Goal: Transaction & Acquisition: Purchase product/service

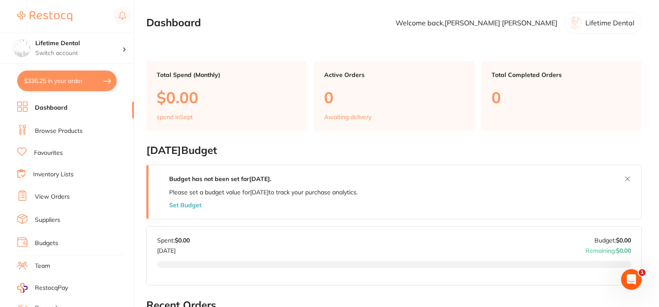
scroll to position [86, 0]
click at [71, 82] on button "$336.25 in your order" at bounding box center [66, 81] width 99 height 21
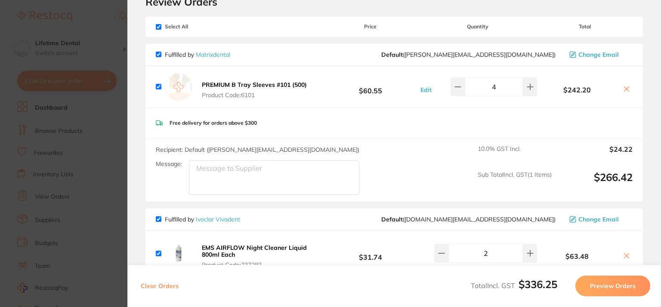
scroll to position [0, 0]
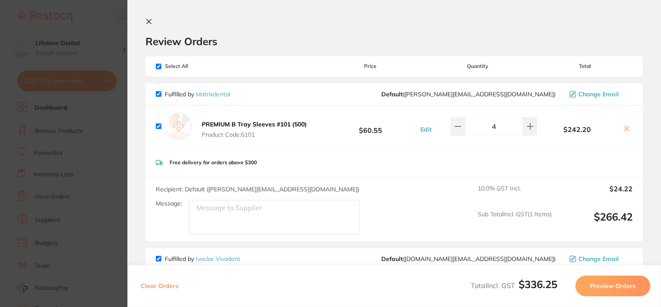
click at [146, 18] on icon at bounding box center [149, 21] width 7 height 7
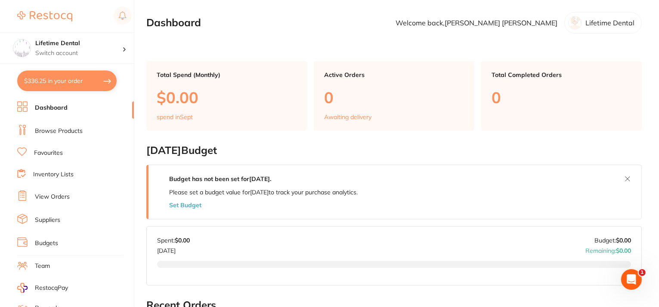
click at [57, 130] on link "Browse Products" at bounding box center [59, 131] width 48 height 9
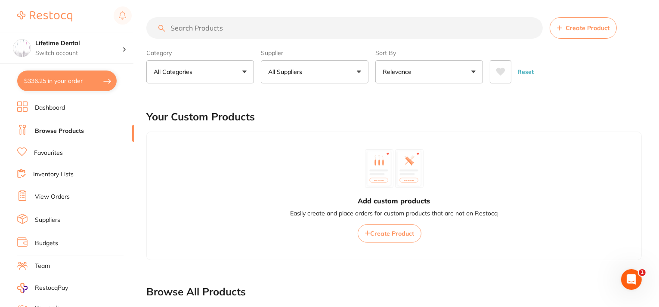
click at [171, 76] on button "All Categories" at bounding box center [200, 71] width 108 height 23
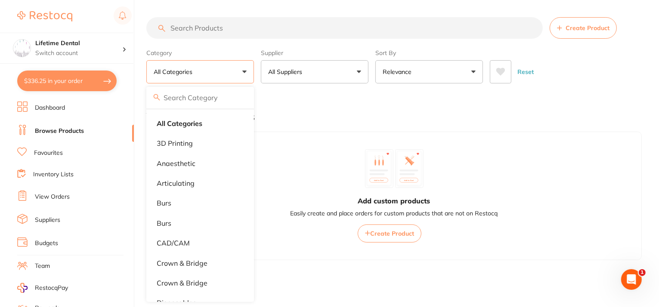
click at [179, 22] on input "search" at bounding box center [344, 28] width 397 height 22
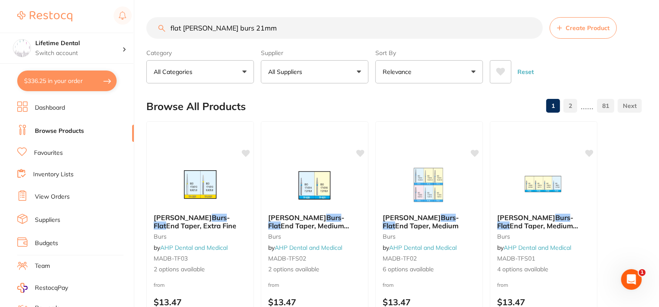
type input "flat fisher burs 21mm"
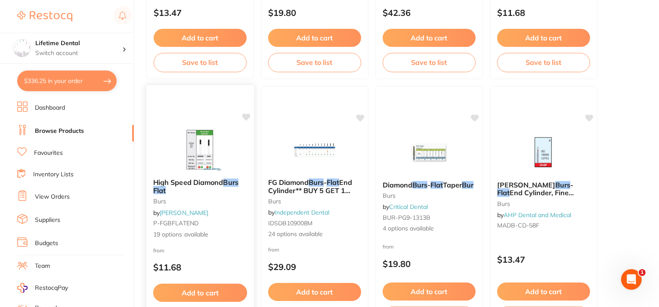
scroll to position [560, 0]
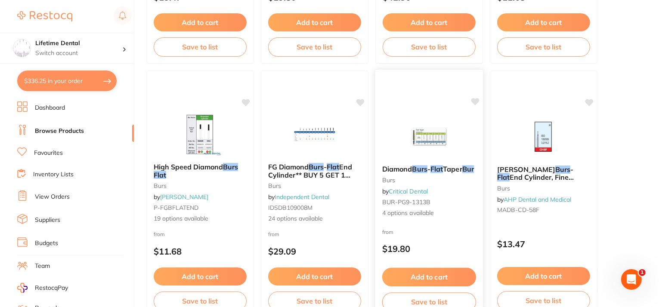
click at [422, 134] on img at bounding box center [429, 136] width 56 height 43
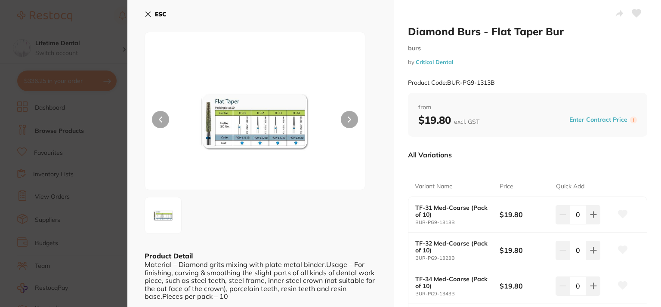
click at [144, 12] on div "ESC Product Detail Material – Diamond grits mixing with plate metal binder.Usag…" at bounding box center [260, 201] width 267 height 403
click at [148, 13] on icon at bounding box center [148, 14] width 7 height 7
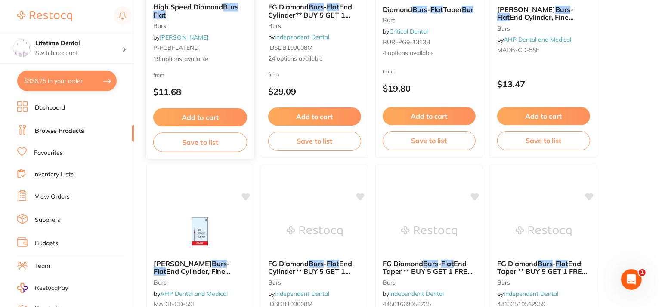
scroll to position [646, 0]
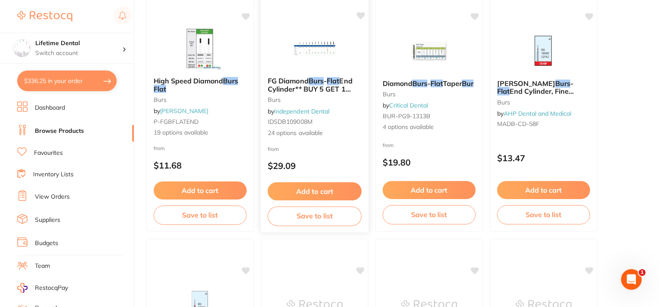
click at [329, 50] on img at bounding box center [314, 48] width 56 height 43
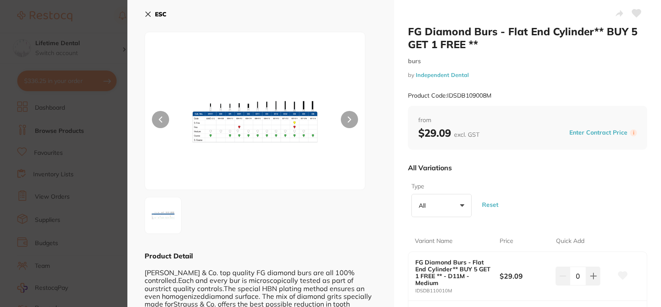
click at [150, 12] on icon at bounding box center [148, 14] width 5 height 5
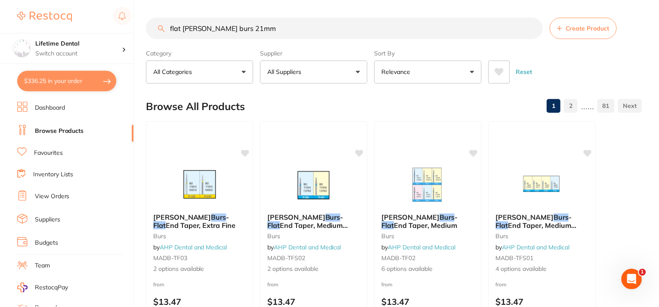
scroll to position [646, 0]
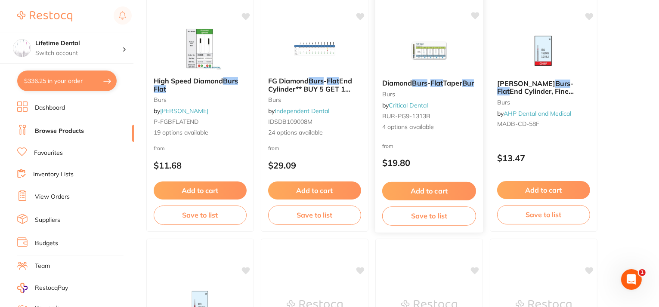
click at [431, 63] on img at bounding box center [429, 50] width 56 height 43
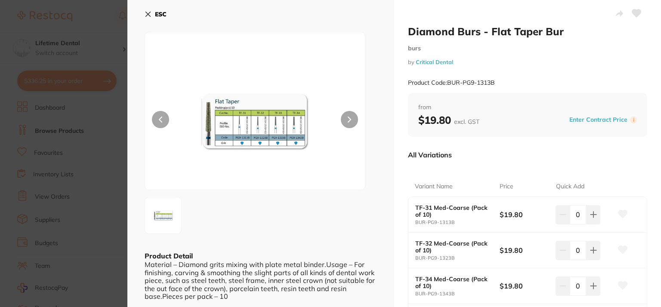
click at [146, 10] on button "ESC" at bounding box center [156, 14] width 22 height 15
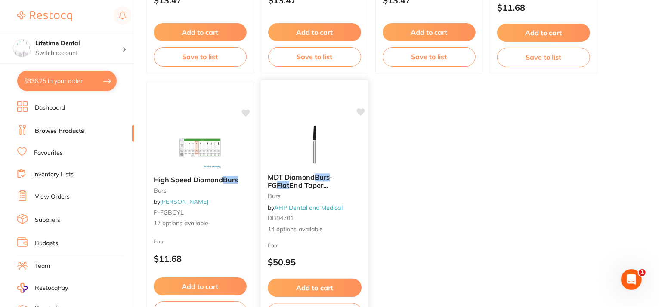
scroll to position [3359, 0]
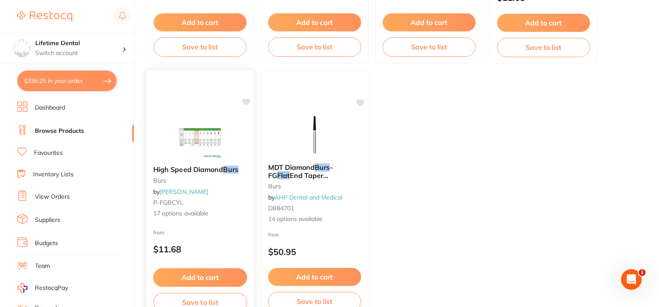
click at [195, 137] on img at bounding box center [200, 136] width 56 height 43
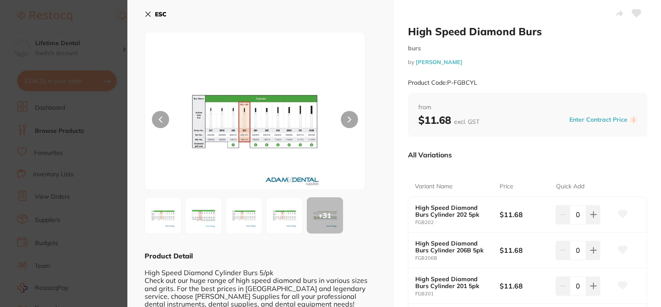
click at [146, 14] on icon at bounding box center [148, 14] width 7 height 7
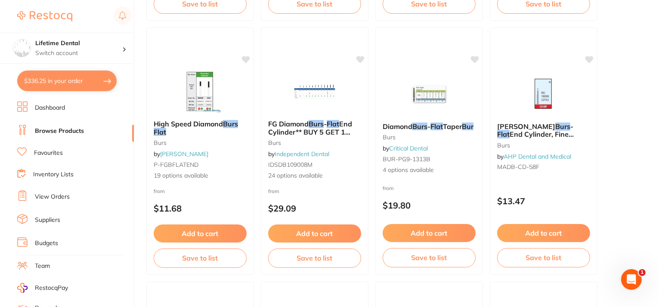
scroll to position [560, 0]
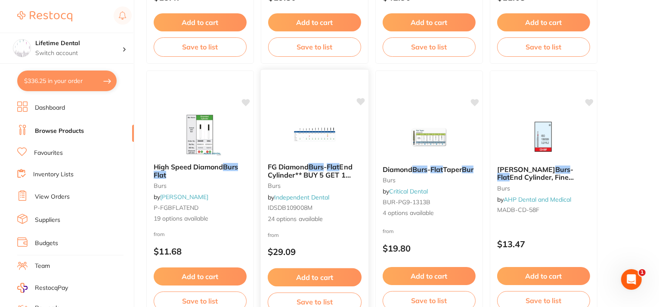
click at [335, 131] on img at bounding box center [314, 134] width 56 height 43
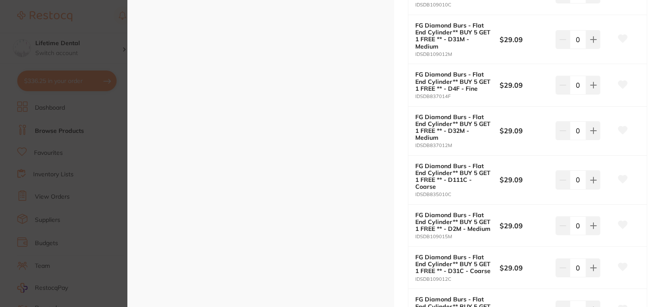
scroll to position [388, 0]
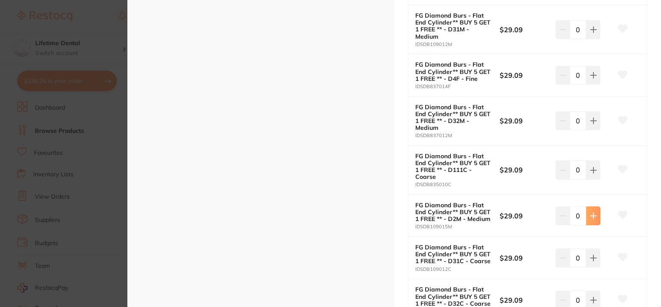
click at [593, 220] on button at bounding box center [594, 216] width 14 height 19
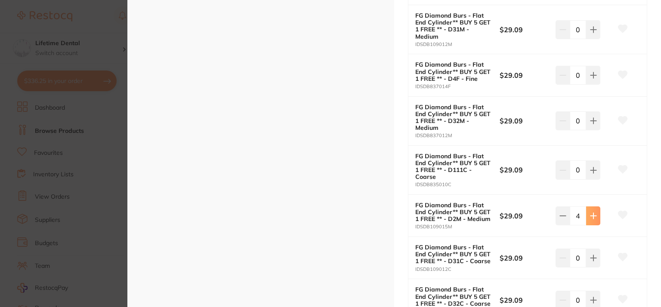
click at [593, 220] on button at bounding box center [594, 216] width 14 height 19
type input "5"
click at [622, 215] on icon at bounding box center [623, 215] width 9 height 8
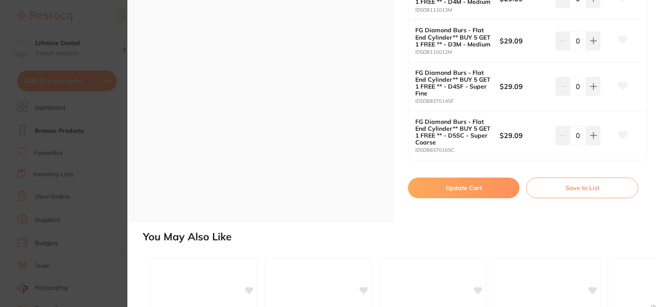
scroll to position [1206, 0]
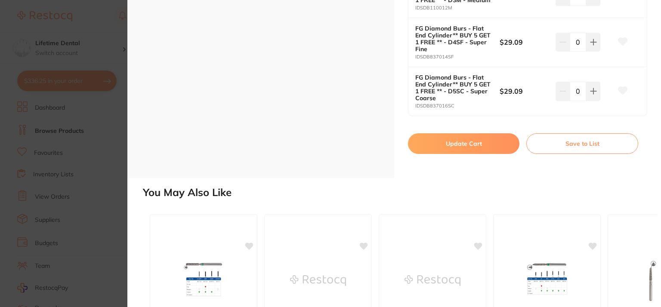
click at [484, 149] on button "Update Cart" at bounding box center [464, 143] width 112 height 21
checkbox input "false"
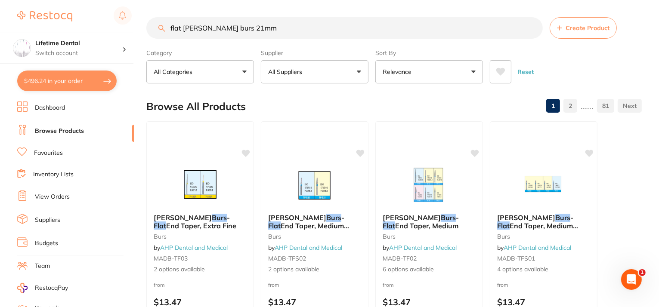
drag, startPoint x: 255, startPoint y: 24, endPoint x: 48, endPoint y: 25, distance: 206.7
click at [50, 25] on div "$496.24 Lifetime Dental Switch account Lifetime Dental $496.24 in your order Da…" at bounding box center [329, 153] width 659 height 307
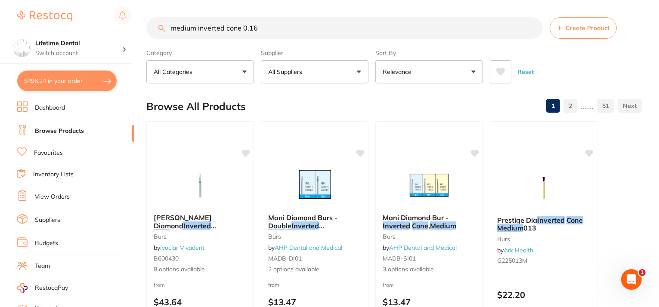
click at [298, 31] on input "medium inverted cone 0.16" at bounding box center [344, 28] width 397 height 22
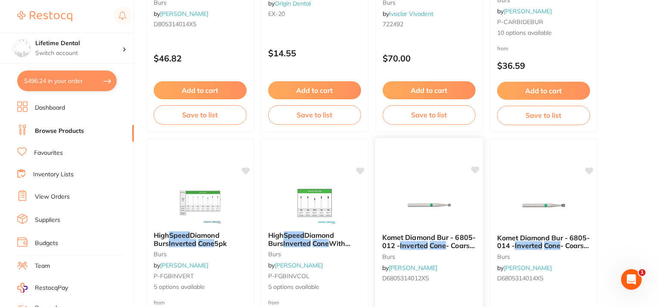
scroll to position [3058, 0]
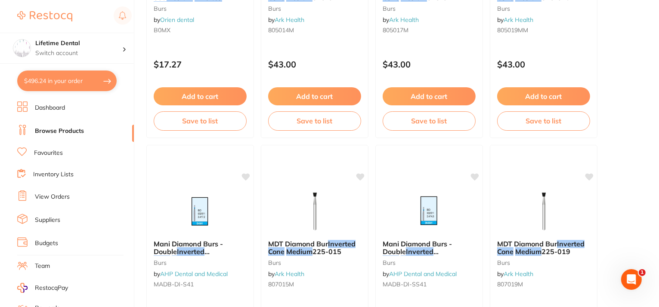
type input "medium inverted cone 0.16 slow speed"
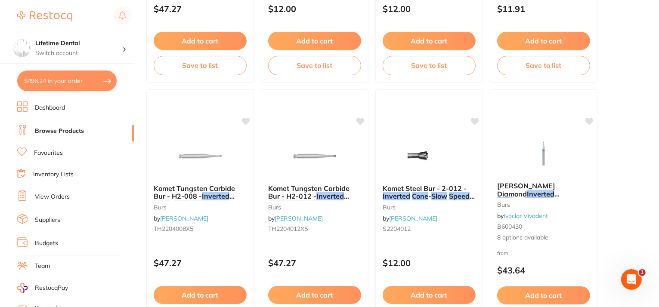
scroll to position [301, 0]
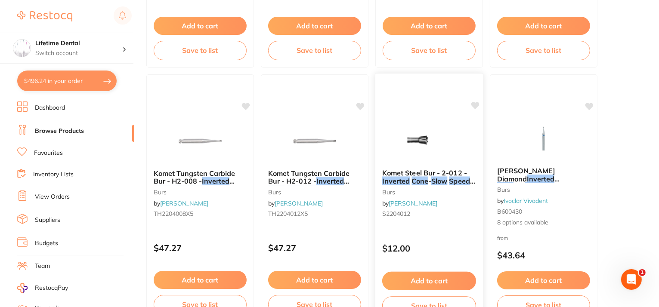
click at [427, 128] on img at bounding box center [429, 140] width 56 height 43
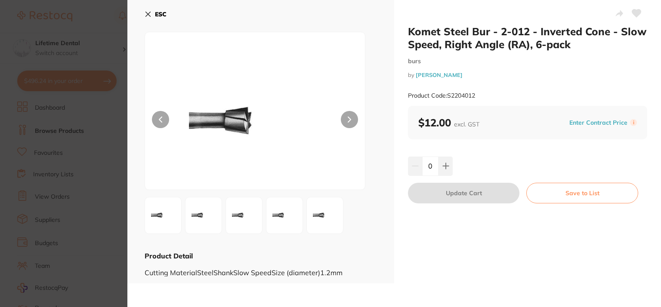
click at [150, 16] on icon at bounding box center [148, 14] width 7 height 7
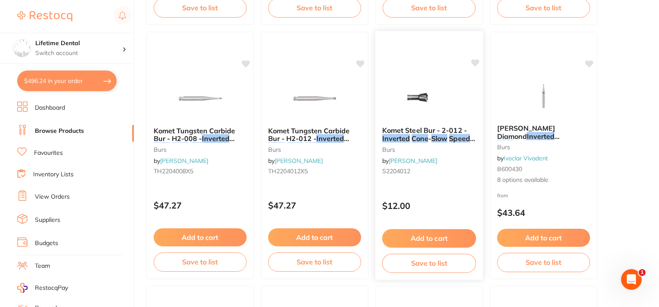
scroll to position [345, 0]
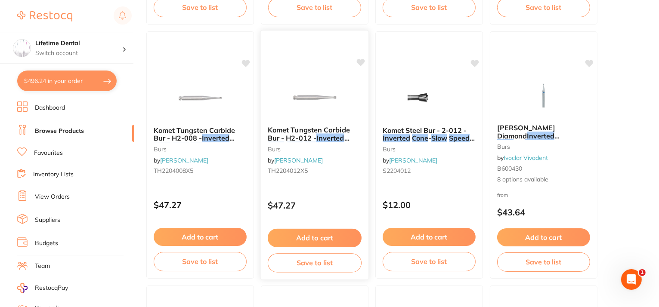
click at [338, 133] on span "Komet Tungsten Carbide Bur - H2-012 -" at bounding box center [309, 134] width 82 height 17
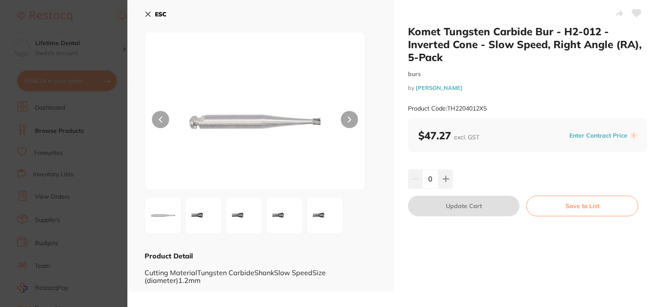
click at [149, 10] on button "ESC" at bounding box center [156, 14] width 22 height 15
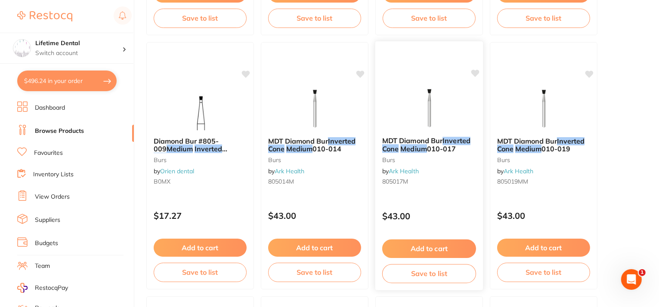
scroll to position [1120, 0]
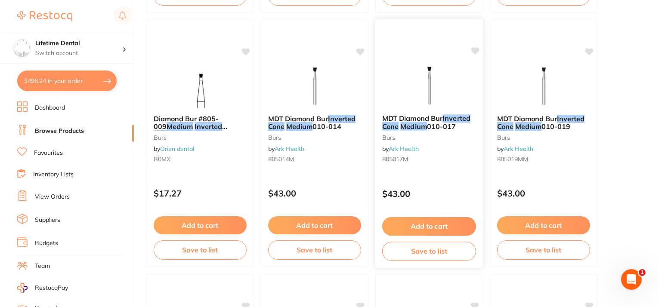
click at [419, 123] on em "Medium" at bounding box center [413, 126] width 27 height 9
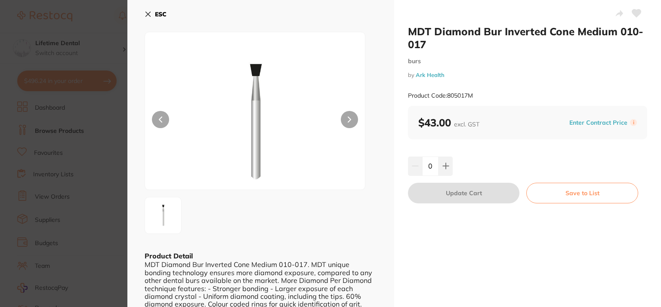
click at [149, 12] on icon at bounding box center [148, 14] width 7 height 7
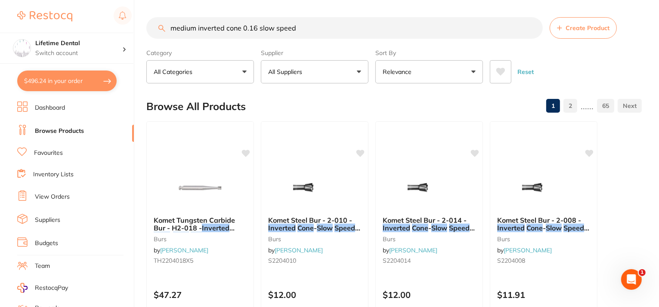
drag, startPoint x: 256, startPoint y: 27, endPoint x: 240, endPoint y: 32, distance: 16.6
click at [240, 32] on input "medium inverted cone 0.16 slow speed" at bounding box center [344, 28] width 397 height 22
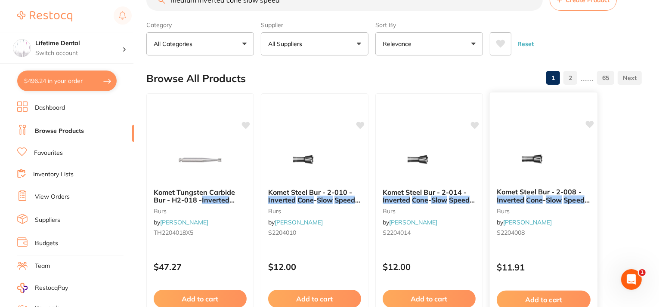
scroll to position [43, 0]
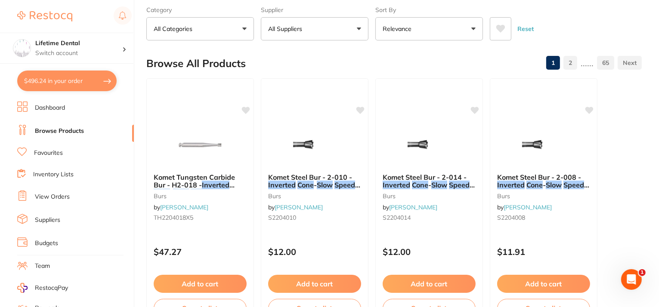
click at [571, 61] on link "2" at bounding box center [571, 62] width 14 height 17
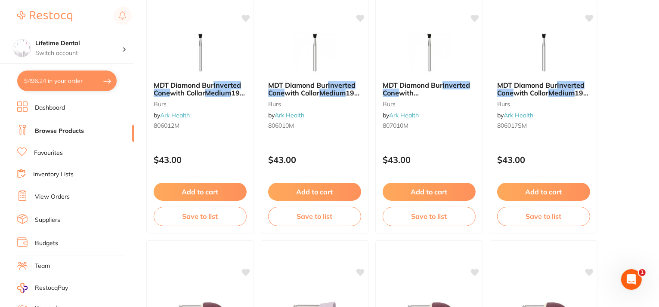
scroll to position [0, 0]
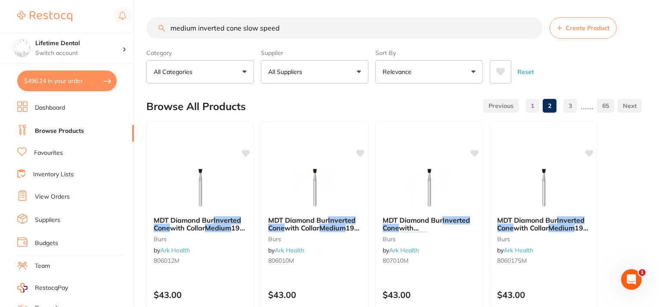
click at [287, 31] on input "medium inverted cone slow speed" at bounding box center [344, 28] width 397 height 22
type input "m"
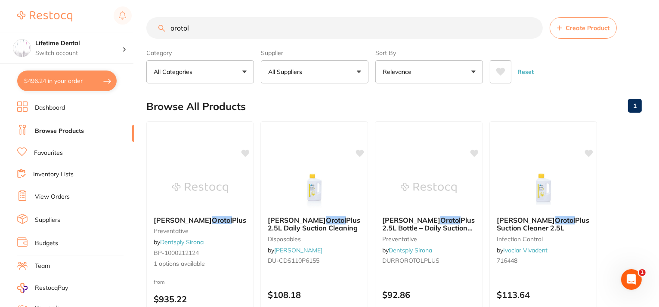
type input "orotol"
click at [329, 77] on button "All Suppliers" at bounding box center [315, 71] width 108 height 23
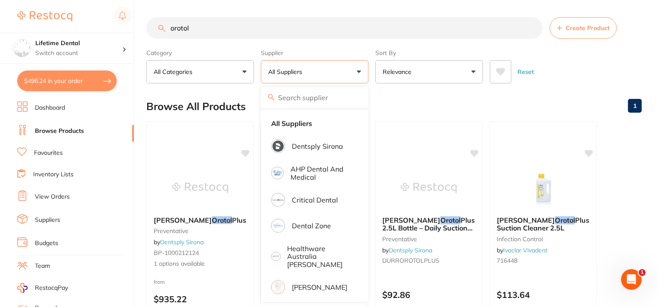
click at [307, 79] on button "All Suppliers" at bounding box center [315, 71] width 108 height 23
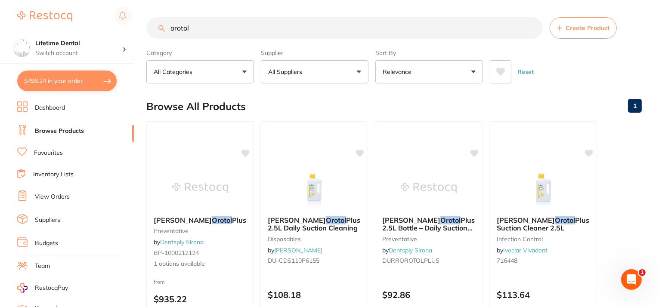
click at [408, 78] on button "Relevance" at bounding box center [430, 71] width 108 height 23
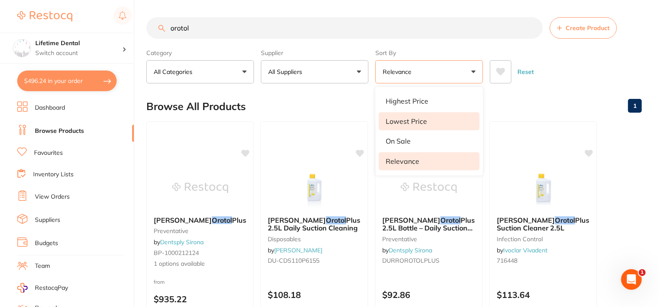
click at [411, 119] on p "Lowest Price" at bounding box center [406, 122] width 41 height 8
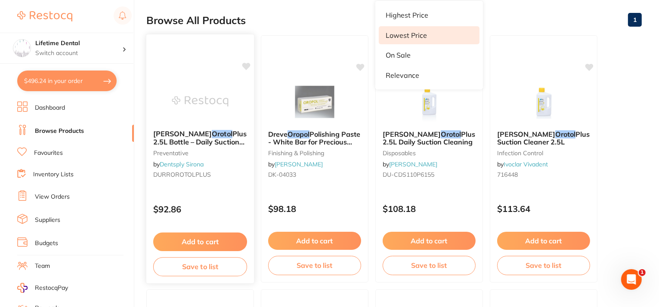
scroll to position [129, 0]
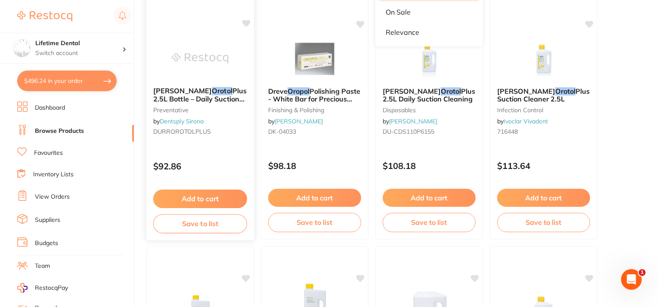
click at [247, 23] on icon at bounding box center [246, 23] width 8 height 7
click at [211, 194] on button "Add to cart" at bounding box center [200, 199] width 94 height 19
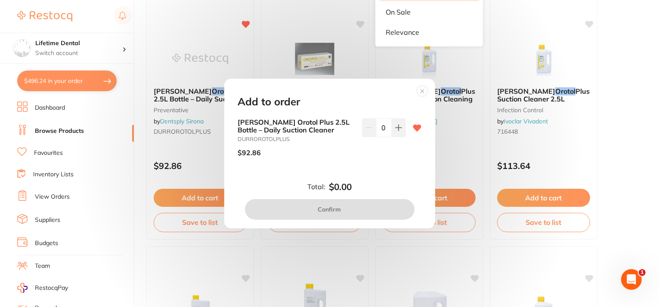
scroll to position [0, 0]
click at [401, 129] on button at bounding box center [399, 127] width 14 height 19
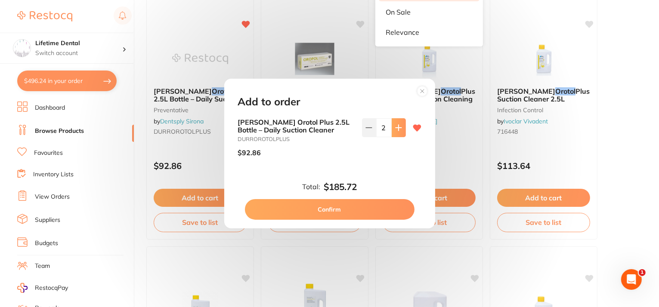
click at [398, 131] on button at bounding box center [399, 127] width 14 height 19
click at [369, 131] on button at bounding box center [369, 127] width 14 height 19
type input "2"
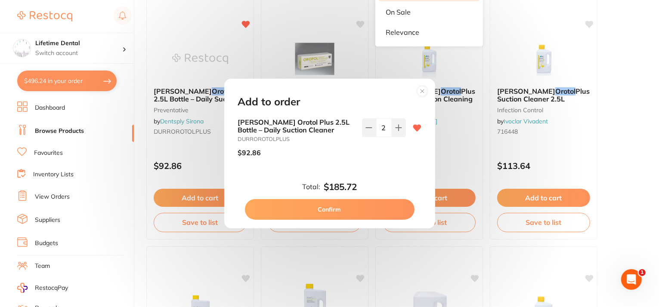
click at [345, 204] on button "Confirm" at bounding box center [330, 209] width 170 height 21
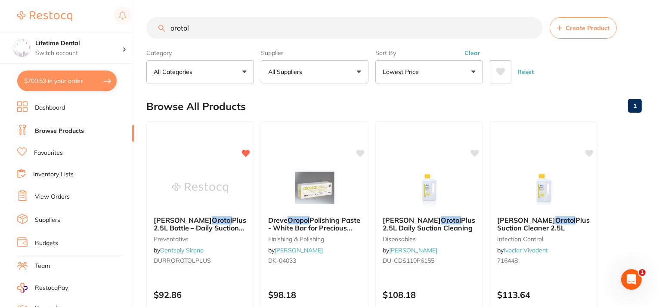
drag, startPoint x: 211, startPoint y: 27, endPoint x: 126, endPoint y: 27, distance: 84.8
click at [126, 27] on div "$700.53 Lifetime Dental Switch account Lifetime Dental $700.53 in your order Da…" at bounding box center [329, 153] width 659 height 307
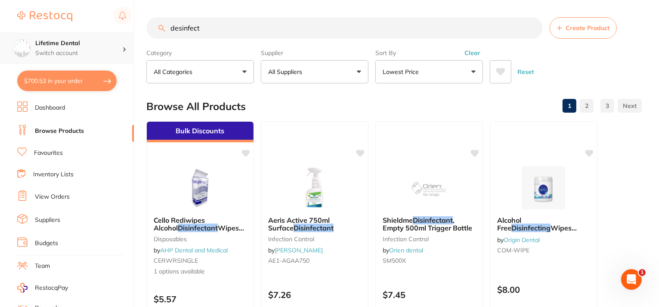
drag, startPoint x: 226, startPoint y: 23, endPoint x: 119, endPoint y: 35, distance: 107.0
click at [119, 35] on div "$700.53 Lifetime Dental Switch account Lifetime Dental $700.53 in your order Da…" at bounding box center [329, 153] width 659 height 307
paste input "Dentosept Clean"
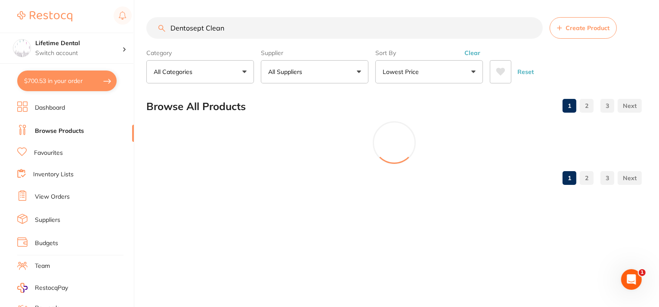
type input "Dentosept Clean"
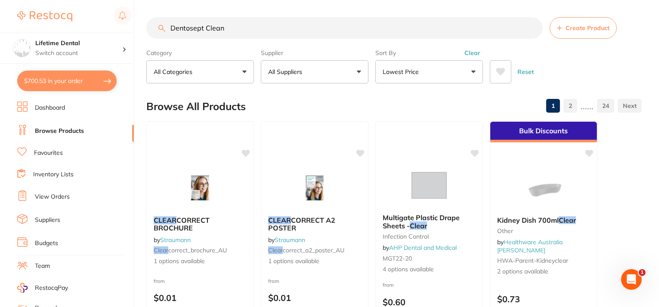
click at [289, 80] on button "All Suppliers" at bounding box center [315, 71] width 108 height 23
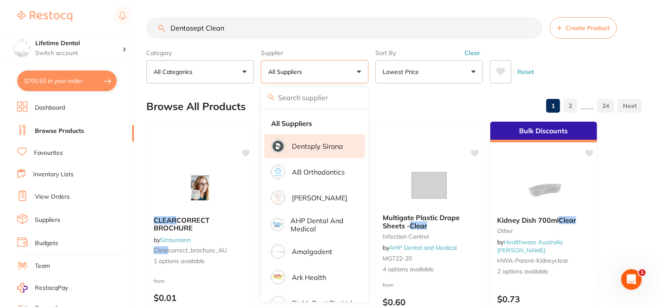
click at [320, 150] on p "Dentsply Sirona" at bounding box center [317, 147] width 51 height 8
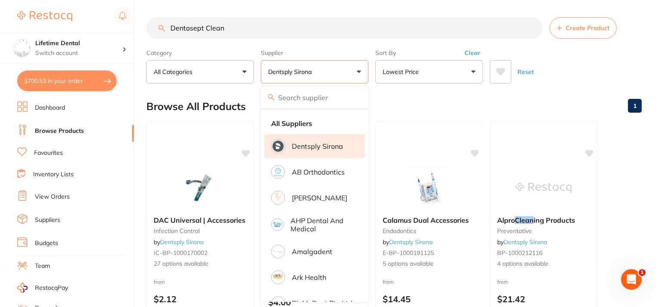
click at [441, 98] on div "Browse All Products 1" at bounding box center [394, 106] width 496 height 29
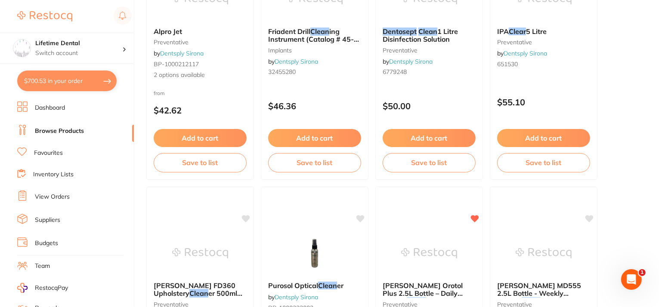
scroll to position [689, 0]
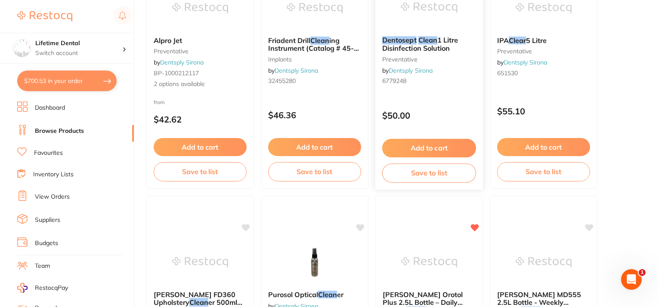
click at [417, 43] on span "1 Litre Disinfection Solution" at bounding box center [420, 44] width 76 height 17
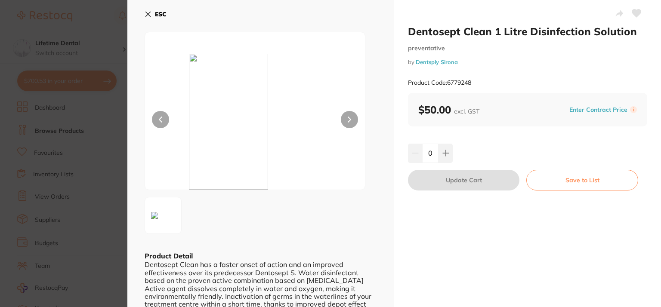
click at [584, 112] on button "Enter Contract Price" at bounding box center [598, 110] width 63 height 8
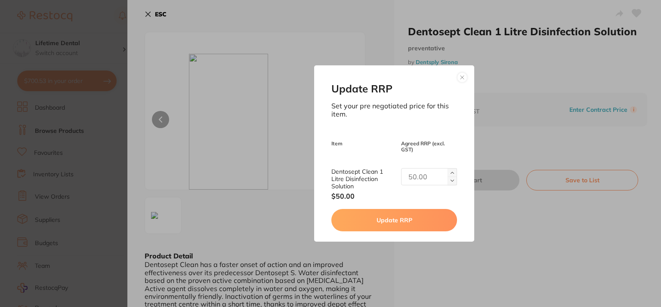
click at [422, 173] on input "text" at bounding box center [429, 176] width 56 height 17
type input "41.50"
click at [413, 216] on button "Update RRP" at bounding box center [395, 220] width 126 height 22
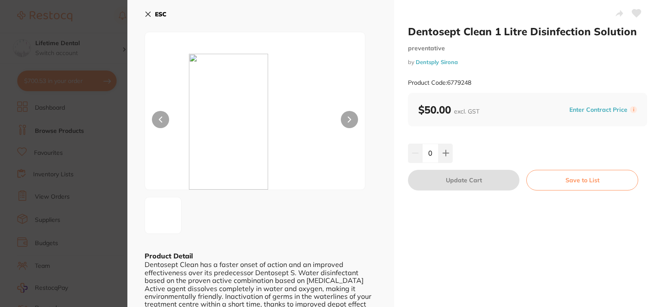
click at [638, 12] on icon at bounding box center [637, 13] width 9 height 8
click at [444, 152] on icon at bounding box center [446, 153] width 7 height 7
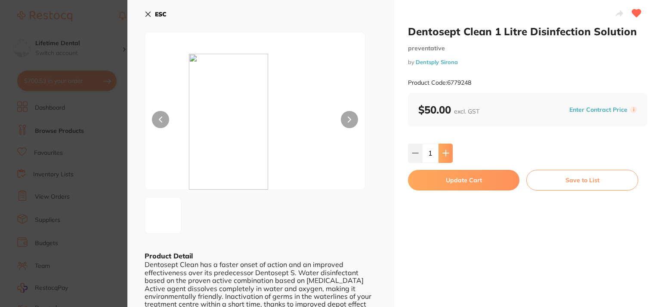
click at [444, 152] on icon at bounding box center [446, 153] width 7 height 7
type input "3"
click at [443, 178] on button "Update Cart" at bounding box center [464, 180] width 112 height 21
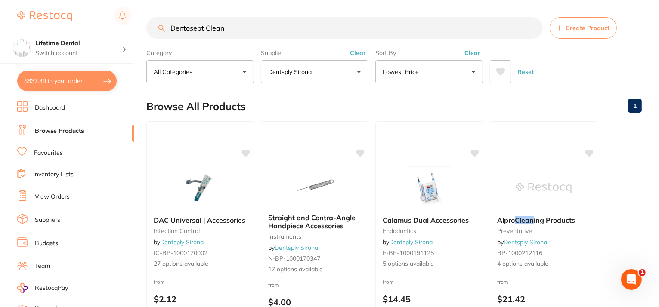
drag, startPoint x: 240, startPoint y: 28, endPoint x: 99, endPoint y: 24, distance: 141.3
click at [101, 24] on div "$837.49 Lifetime Dental Switch account Lifetime Dental $837.49 in your order Da…" at bounding box center [329, 153] width 659 height 307
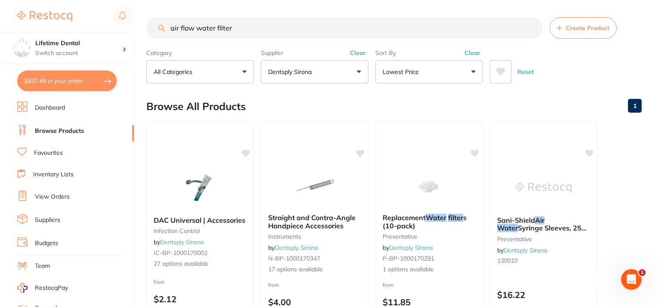
click at [293, 68] on p "Dentsply Sirona" at bounding box center [291, 72] width 47 height 9
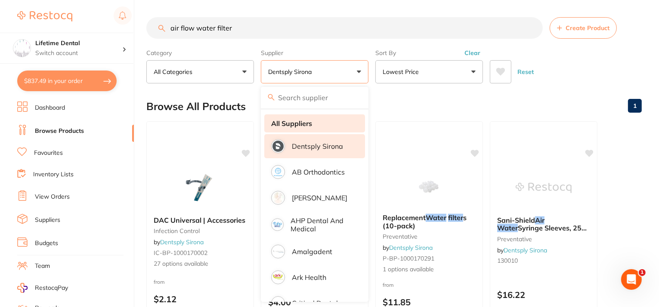
click at [292, 124] on strong "All Suppliers" at bounding box center [291, 124] width 41 height 8
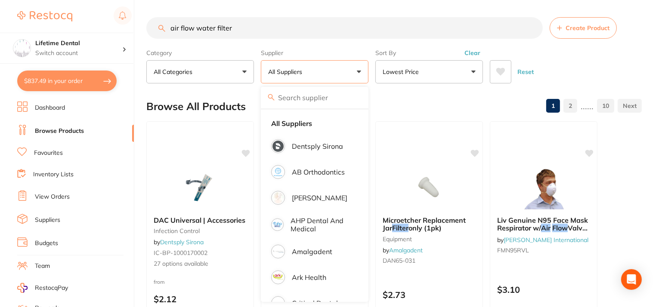
click at [315, 96] on input "search" at bounding box center [315, 98] width 108 height 22
click at [361, 98] on input "search" at bounding box center [315, 98] width 108 height 22
click at [415, 93] on div "Browse All Products 1 2 ...... 10" at bounding box center [394, 106] width 496 height 29
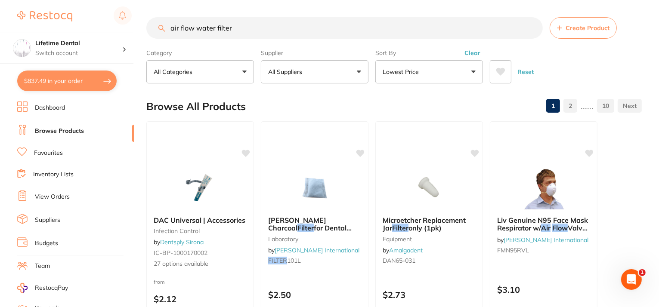
drag, startPoint x: 195, startPoint y: 28, endPoint x: 166, endPoint y: 34, distance: 29.5
click at [166, 34] on input "air flow water filter" at bounding box center [344, 28] width 397 height 22
type input "EMS water filter"
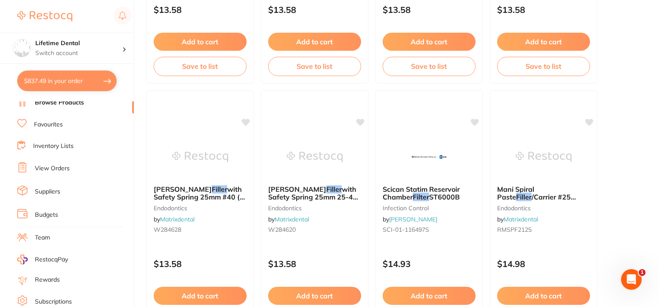
scroll to position [43, 0]
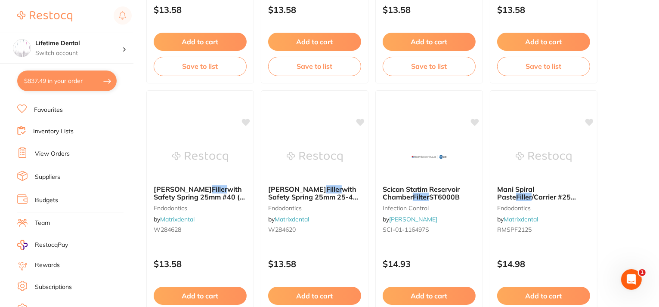
click at [48, 127] on link "Inventory Lists" at bounding box center [53, 131] width 40 height 9
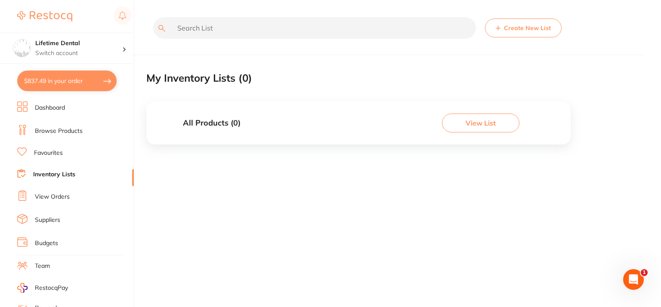
click at [47, 128] on link "Browse Products" at bounding box center [59, 131] width 48 height 9
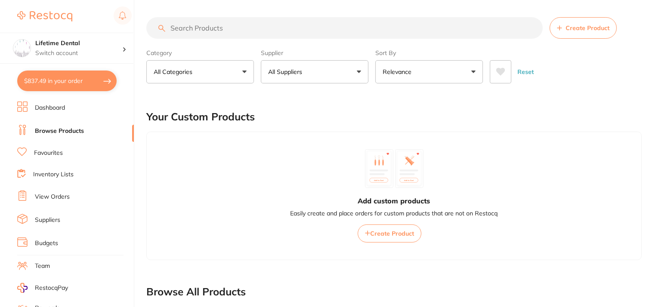
click at [204, 27] on input "search" at bounding box center [344, 28] width 397 height 22
paste input "Raypex file holder"
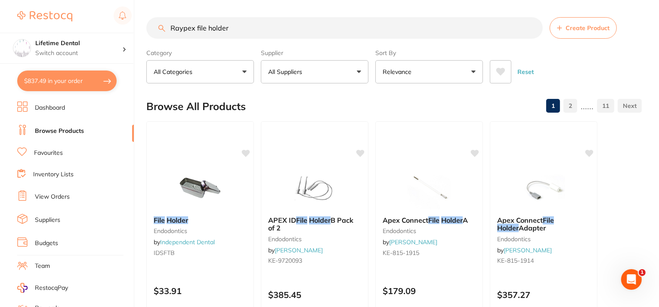
click at [400, 75] on p "Relevance" at bounding box center [399, 72] width 32 height 9
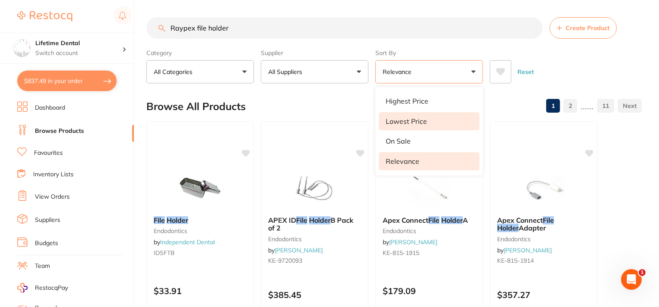
click at [396, 122] on p "Lowest Price" at bounding box center [406, 122] width 41 height 8
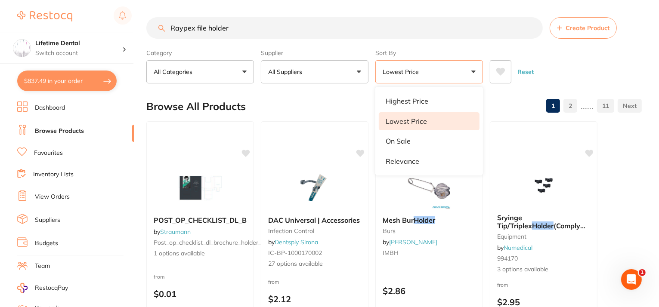
click at [316, 94] on div "Browse All Products 1 2 ...... 11" at bounding box center [394, 106] width 496 height 29
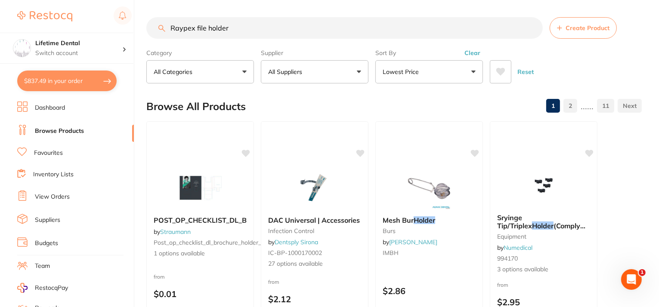
click at [412, 70] on p "Lowest Price" at bounding box center [403, 72] width 40 height 9
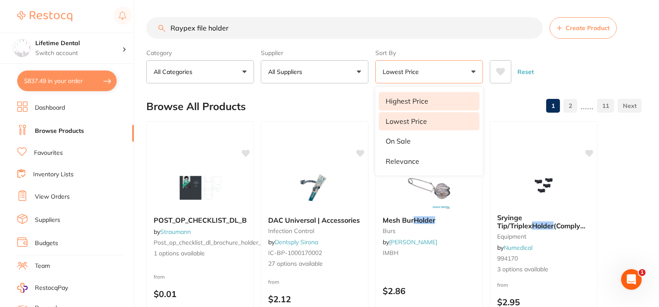
click at [399, 101] on p "Highest Price" at bounding box center [407, 101] width 43 height 8
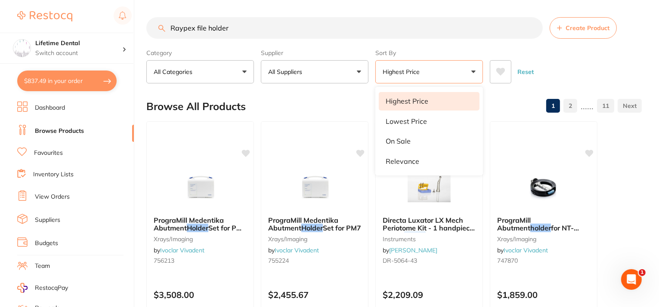
click at [317, 36] on input "Raypex file holder" at bounding box center [344, 28] width 397 height 22
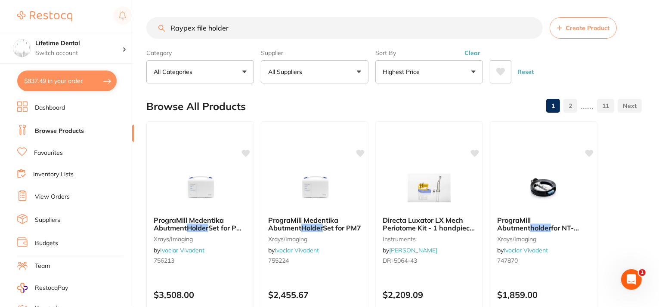
click at [341, 31] on input "Raypex file holder" at bounding box center [344, 28] width 397 height 22
click at [476, 54] on button "Clear" at bounding box center [472, 53] width 21 height 8
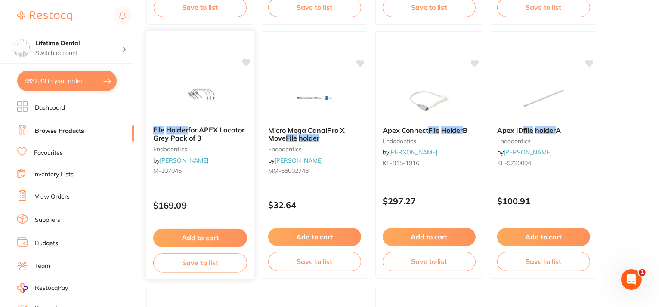
scroll to position [258, 0]
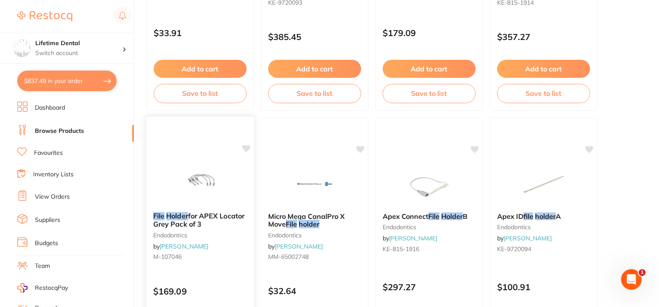
click at [181, 171] on img at bounding box center [200, 183] width 56 height 43
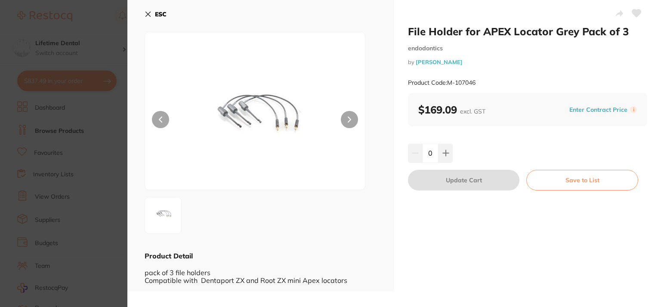
click at [148, 19] on button "ESC" at bounding box center [156, 14] width 22 height 15
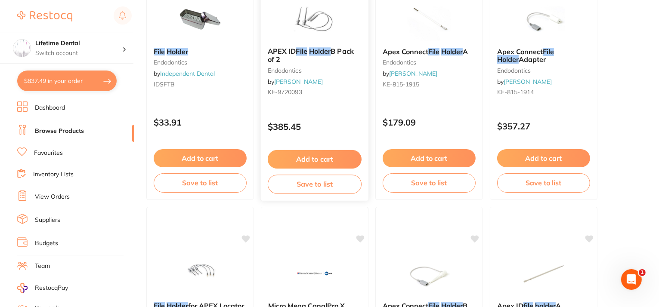
scroll to position [129, 0]
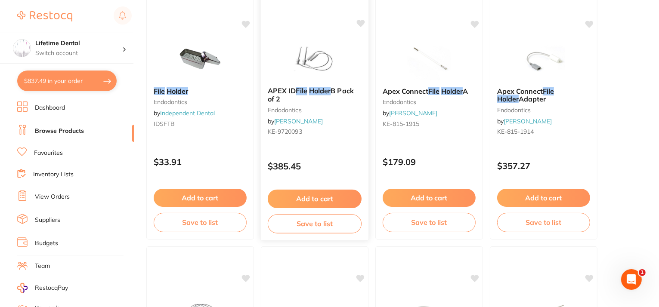
click at [331, 64] on img at bounding box center [314, 58] width 56 height 43
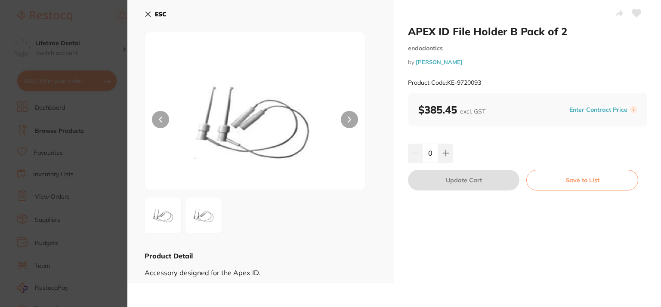
click at [198, 224] on img at bounding box center [203, 215] width 31 height 31
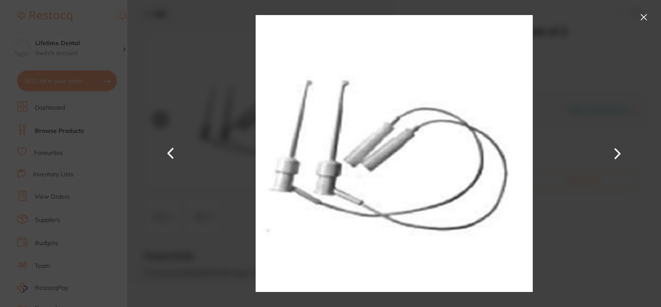
click at [643, 15] on button at bounding box center [644, 17] width 14 height 14
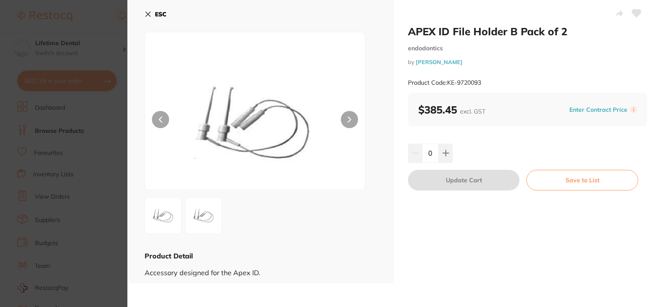
click at [146, 16] on icon at bounding box center [148, 14] width 5 height 5
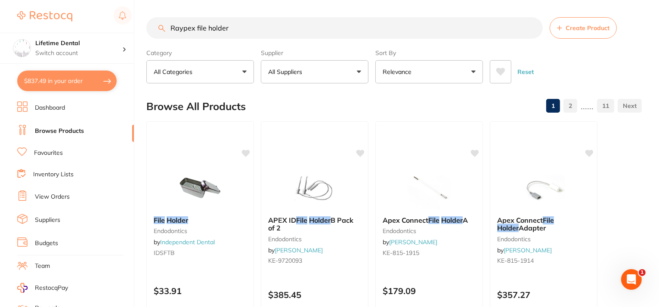
drag, startPoint x: 241, startPoint y: 29, endPoint x: 0, endPoint y: 29, distance: 240.7
click at [0, 29] on div "$837.49 Lifetime Dental Switch account Lifetime Dental $837.49 in your order Da…" at bounding box center [329, 153] width 659 height 307
paste input "raypex 6 vdw"
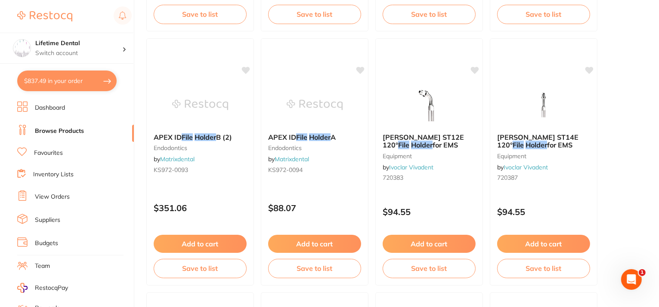
scroll to position [861, 0]
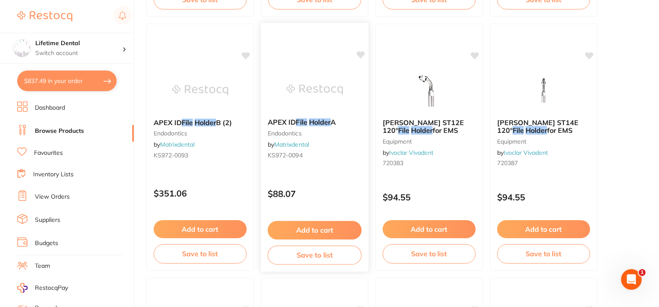
type input "raypex 6 vdw file holder"
click at [313, 119] on em "Holder" at bounding box center [320, 122] width 22 height 9
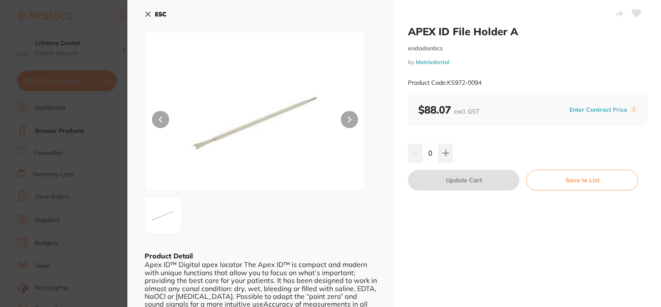
click at [145, 15] on icon at bounding box center [148, 14] width 7 height 7
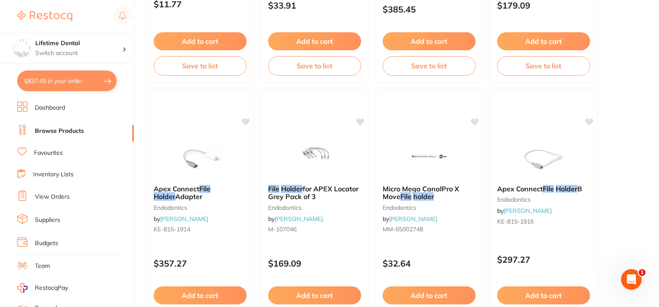
scroll to position [301, 0]
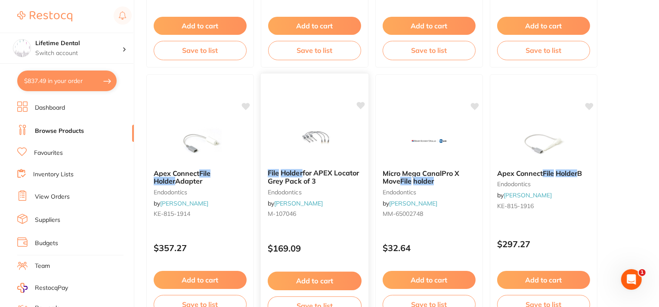
click at [319, 178] on span "for APEX Locator Grey Pack of 3" at bounding box center [313, 177] width 91 height 17
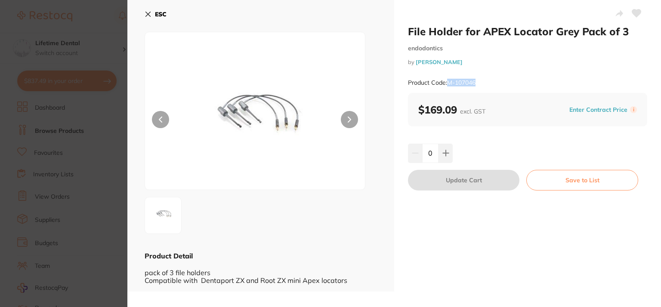
drag, startPoint x: 448, startPoint y: 82, endPoint x: 479, endPoint y: 84, distance: 31.1
click at [479, 84] on div "Product Code: M-107046" at bounding box center [527, 82] width 239 height 21
copy small "M-107046"
click at [157, 14] on b "ESC" at bounding box center [161, 14] width 12 height 8
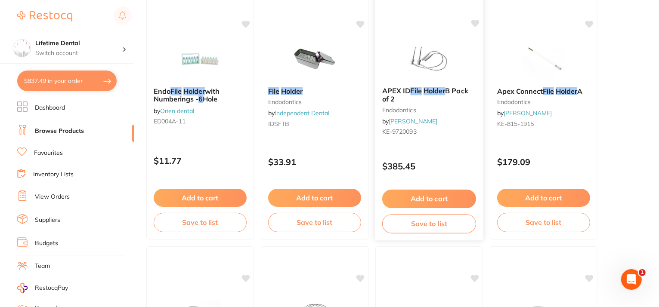
scroll to position [129, 0]
click at [404, 93] on span "APEX ID" at bounding box center [396, 91] width 28 height 9
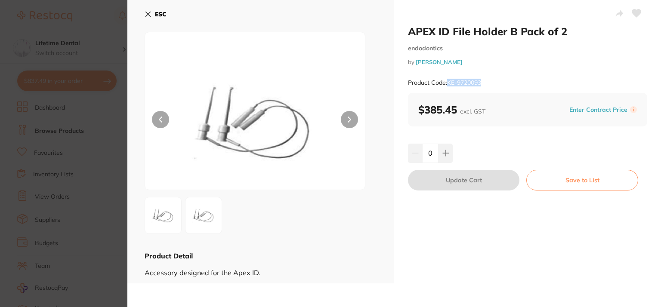
drag, startPoint x: 485, startPoint y: 81, endPoint x: 445, endPoint y: 82, distance: 40.1
click at [445, 82] on div "Product Code: KE-9720093" at bounding box center [527, 82] width 239 height 21
copy small "KE-9720093"
click at [152, 12] on button "ESC" at bounding box center [156, 14] width 22 height 15
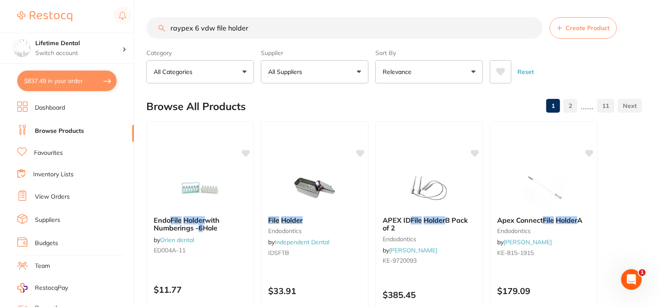
drag, startPoint x: 190, startPoint y: 26, endPoint x: 0, endPoint y: 31, distance: 190.0
click at [0, 31] on div "$837.49 Lifetime Dental Switch account Lifetime Dental $837.49 in your order Da…" at bounding box center [329, 153] width 659 height 307
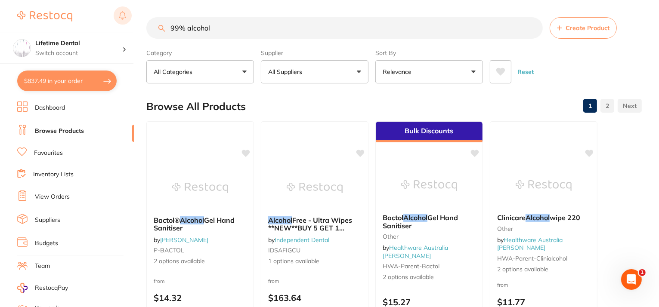
drag, startPoint x: 211, startPoint y: 25, endPoint x: 121, endPoint y: 25, distance: 90.0
click at [121, 25] on div "$837.49 Lifetime Dental Switch account Lifetime Dental $837.49 in your order Da…" at bounding box center [329, 153] width 659 height 307
paste input "Isopropyl A"
type input "Isopropyl Alcohol"
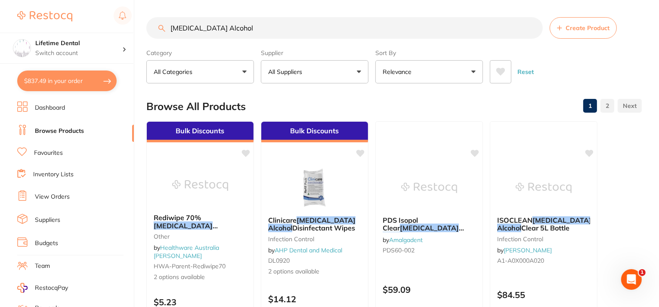
click at [274, 29] on input "Isopropyl Alcohol" at bounding box center [344, 28] width 397 height 22
drag, startPoint x: 256, startPoint y: 28, endPoint x: 146, endPoint y: 19, distance: 110.2
click at [146, 19] on div "Isopropyl Alcohol Create Product" at bounding box center [394, 28] width 496 height 22
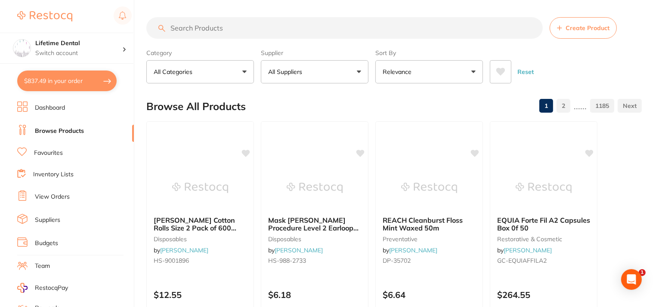
click at [214, 25] on input "search" at bounding box center [344, 28] width 397 height 22
paste input "Raypex 6 file holder"
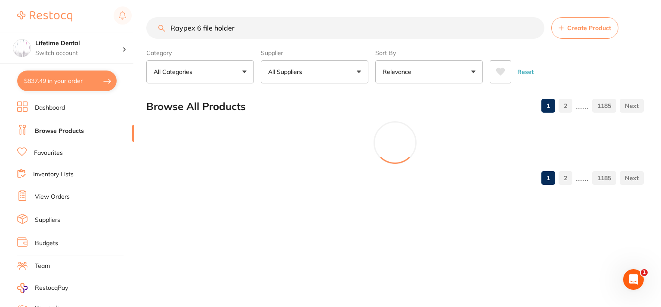
type input "Raypex 6 file holder"
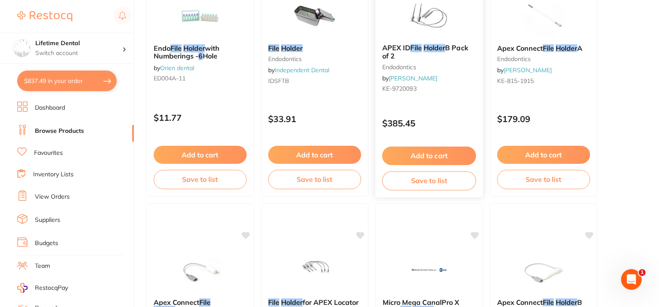
scroll to position [258, 0]
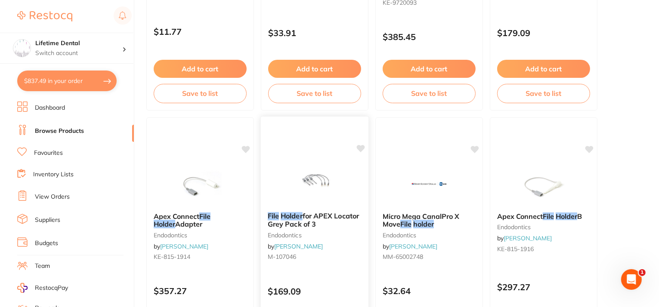
click at [304, 174] on img at bounding box center [314, 183] width 56 height 43
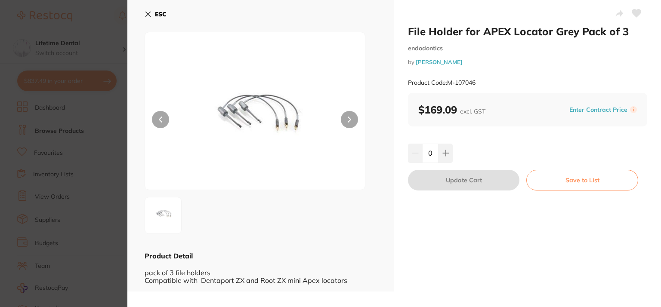
click at [145, 13] on icon at bounding box center [148, 14] width 7 height 7
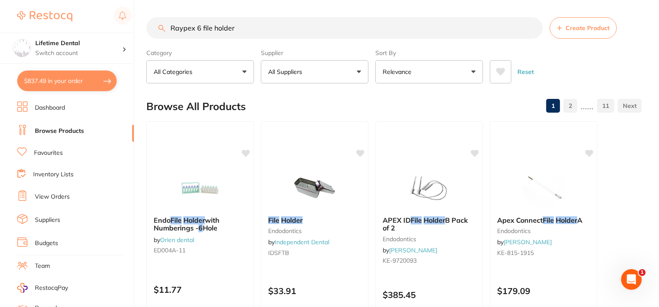
click at [42, 242] on link "Budgets" at bounding box center [46, 243] width 23 height 9
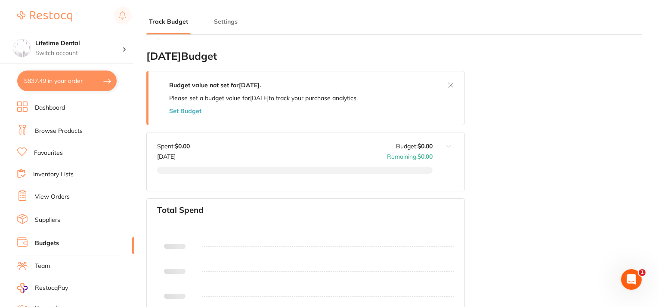
type input "0.0"
click at [49, 216] on link "Suppliers" at bounding box center [47, 220] width 25 height 9
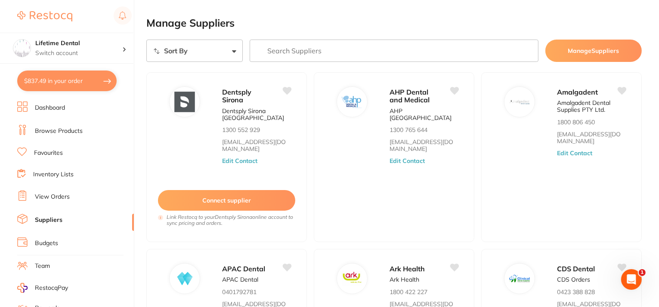
click at [55, 197] on link "View Orders" at bounding box center [52, 197] width 35 height 9
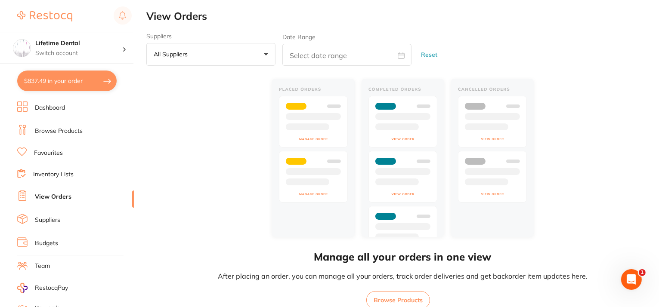
click at [59, 176] on link "Inventory Lists" at bounding box center [53, 175] width 40 height 9
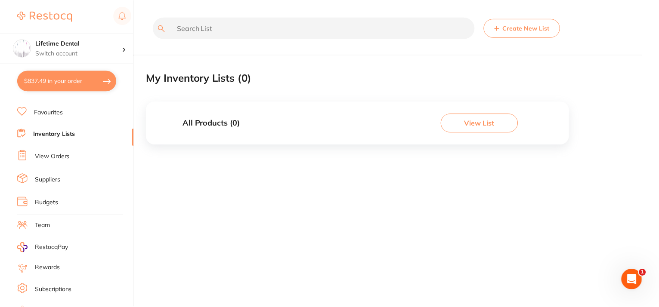
scroll to position [93, 0]
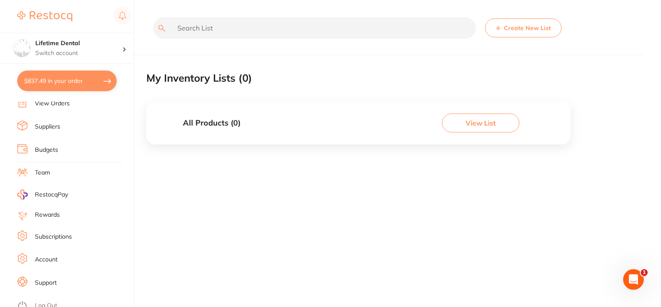
click at [44, 256] on link "Account" at bounding box center [46, 260] width 23 height 9
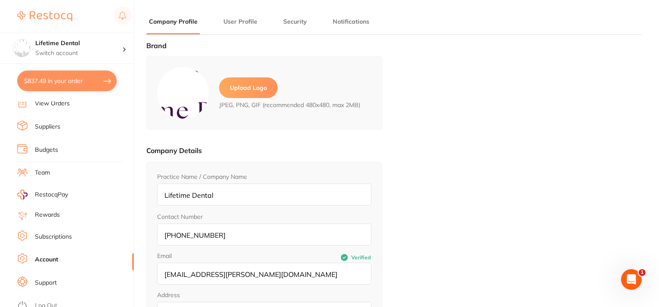
type input "Chris"
type input "Darby"
type input "[EMAIL_ADDRESS][PERSON_NAME][DOMAIN_NAME]"
click at [249, 22] on button "User Profile" at bounding box center [240, 22] width 39 height 8
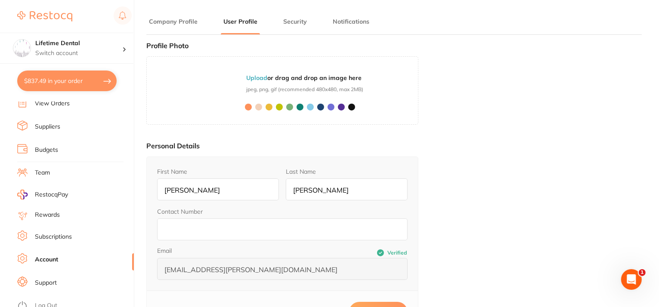
click at [293, 26] on li "Security" at bounding box center [295, 25] width 29 height 17
click at [285, 20] on button "Security" at bounding box center [295, 22] width 29 height 8
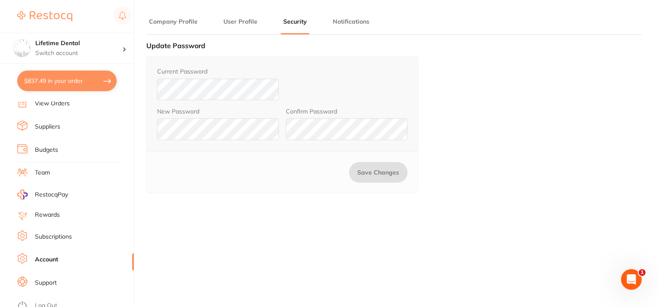
click at [335, 24] on button "Notifications" at bounding box center [351, 22] width 42 height 8
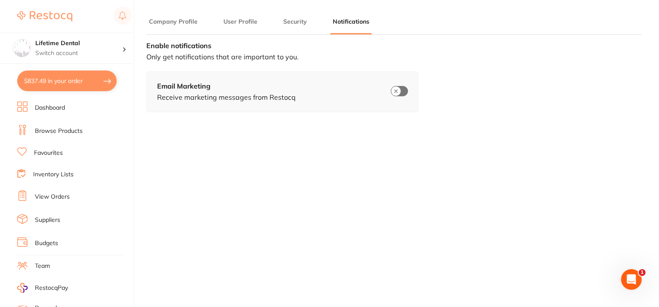
click at [56, 105] on link "Dashboard" at bounding box center [50, 108] width 30 height 9
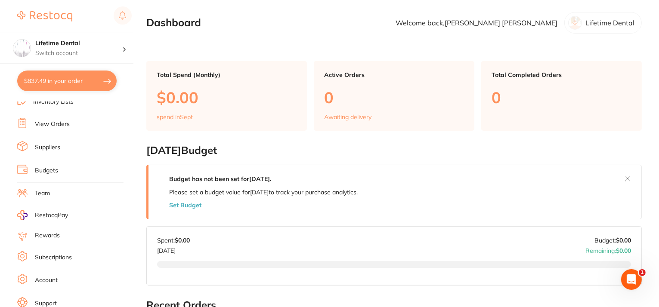
scroll to position [86, 0]
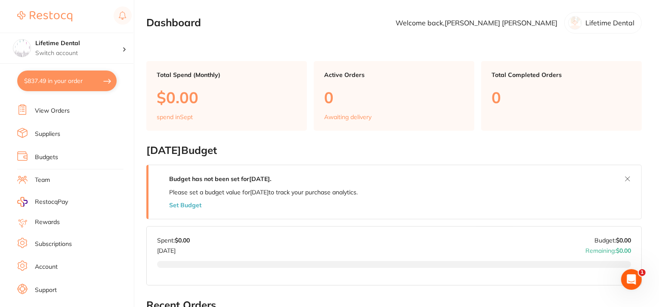
click at [54, 199] on span "RestocqPay" at bounding box center [51, 202] width 33 height 9
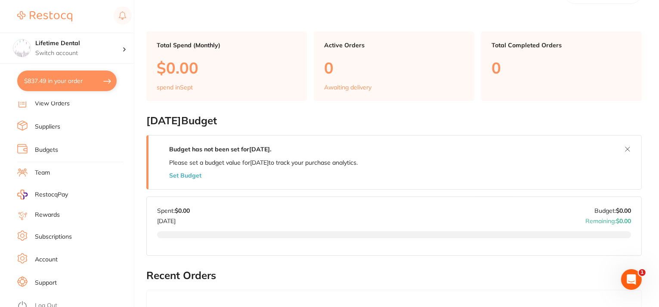
scroll to position [43, 0]
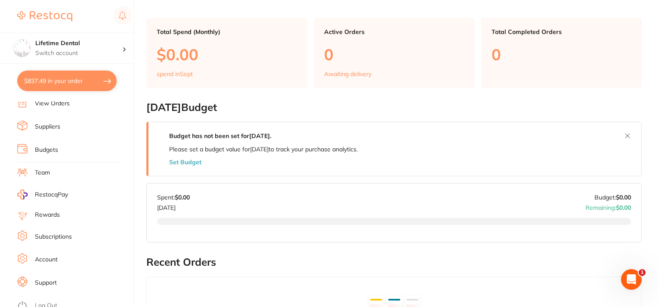
click at [57, 256] on link "Account" at bounding box center [46, 260] width 23 height 9
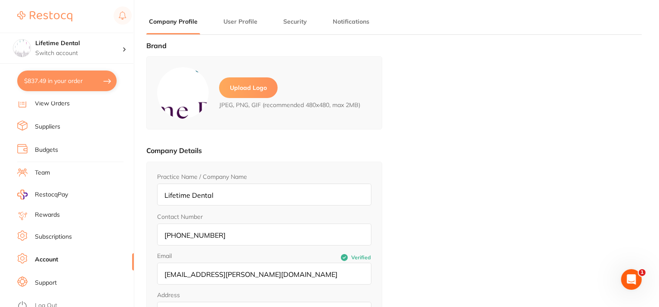
type input "Chris"
type input "Darby"
type input "[EMAIL_ADDRESS][PERSON_NAME][DOMAIN_NAME]"
click at [244, 27] on li "User Profile" at bounding box center [240, 25] width 39 height 17
click at [244, 19] on button "User Profile" at bounding box center [240, 22] width 39 height 8
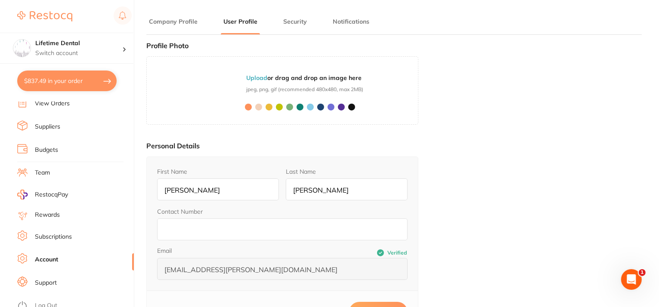
click at [293, 21] on button "Security" at bounding box center [295, 22] width 29 height 8
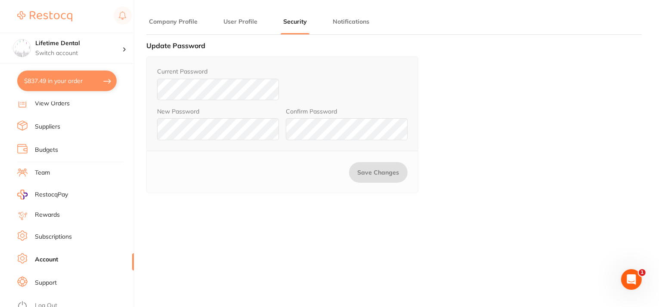
click at [357, 21] on button "Notifications" at bounding box center [351, 22] width 42 height 8
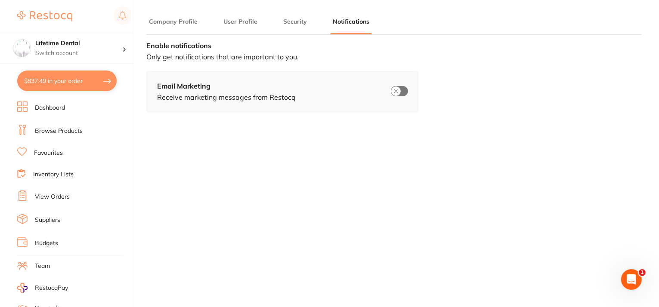
click at [53, 127] on link "Browse Products" at bounding box center [59, 131] width 48 height 9
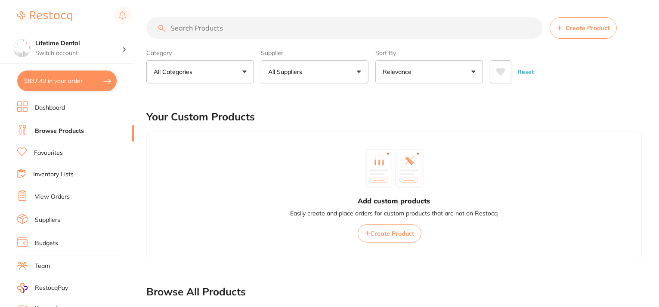
click at [47, 152] on link "Favourites" at bounding box center [48, 153] width 29 height 9
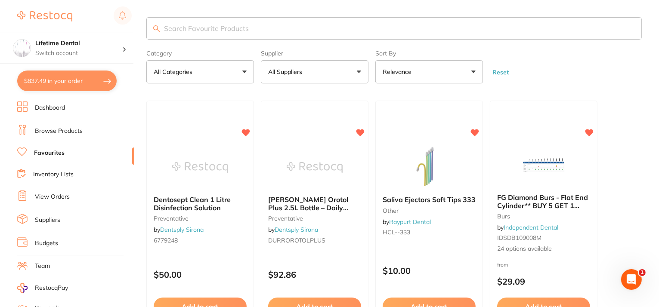
click at [54, 169] on li "Inventory Lists" at bounding box center [75, 175] width 117 height 12
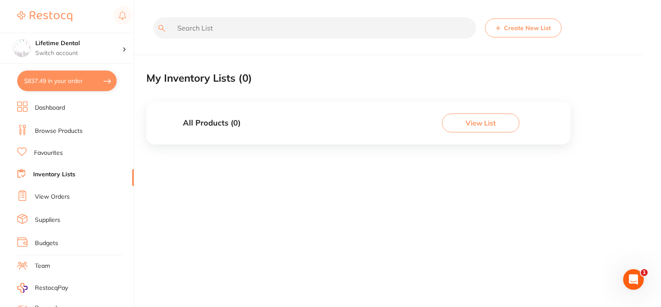
click at [48, 193] on link "View Orders" at bounding box center [52, 197] width 35 height 9
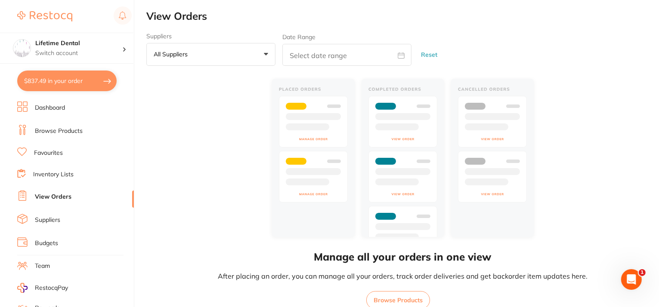
click at [50, 218] on link "Suppliers" at bounding box center [47, 220] width 25 height 9
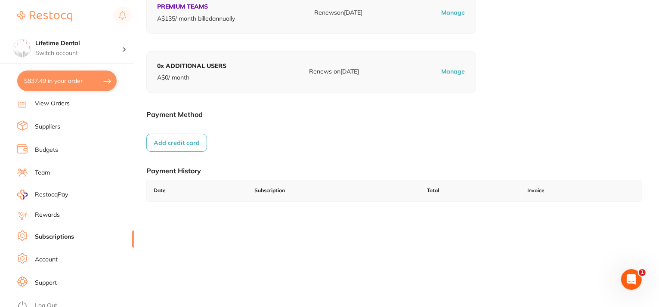
scroll to position [86, 0]
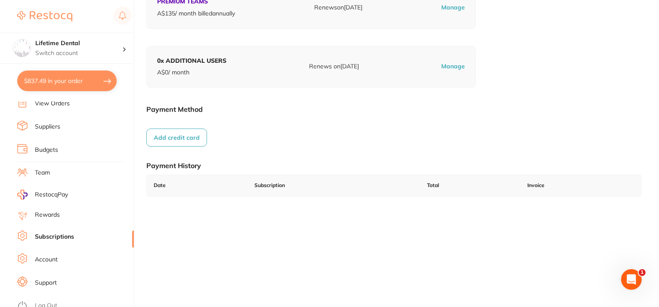
click at [168, 134] on button "Add credit card" at bounding box center [176, 138] width 61 height 18
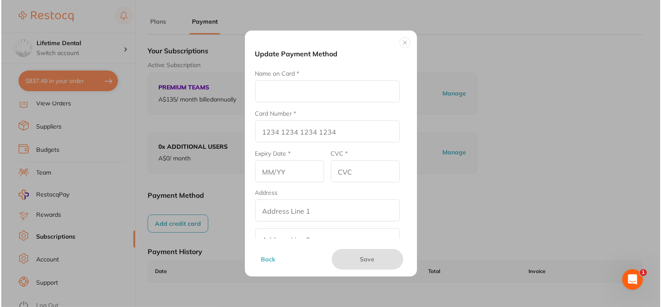
scroll to position [0, 0]
click at [282, 83] on input "Name on Card *" at bounding box center [327, 92] width 145 height 22
click at [410, 39] on div "Update Payment Method Name on Card * Card Number * Expiry Date * CVC * Address …" at bounding box center [331, 154] width 172 height 246
click at [401, 43] on button at bounding box center [405, 42] width 10 height 10
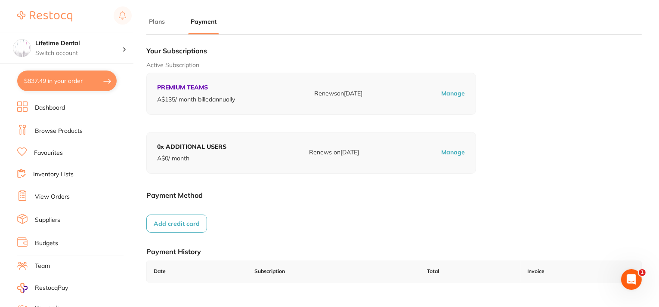
click at [66, 83] on button "$837.49 in your order" at bounding box center [66, 81] width 99 height 21
checkbox input "true"
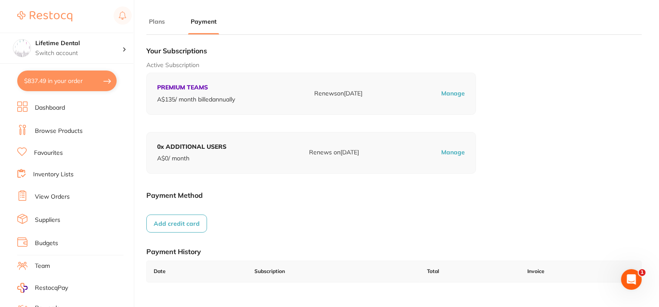
checkbox input "true"
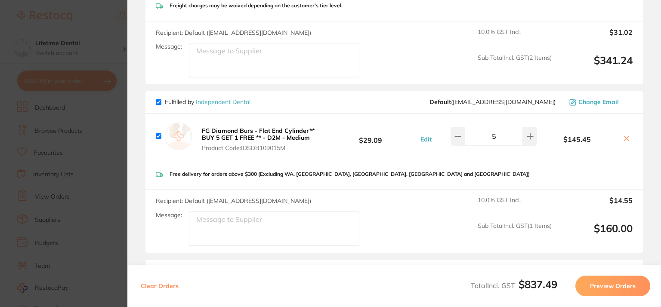
scroll to position [34, 0]
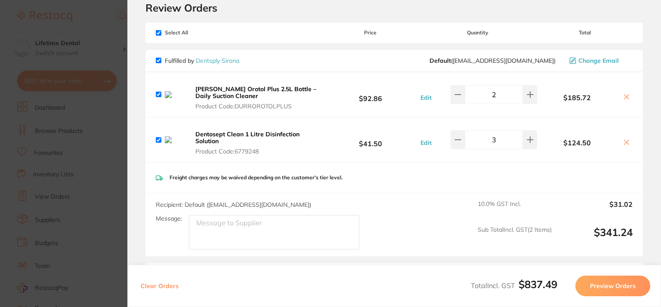
click at [113, 130] on section "Update RRP Set your pre negotiated price for this item. Item Agreed RRP (excl. …" at bounding box center [330, 153] width 661 height 307
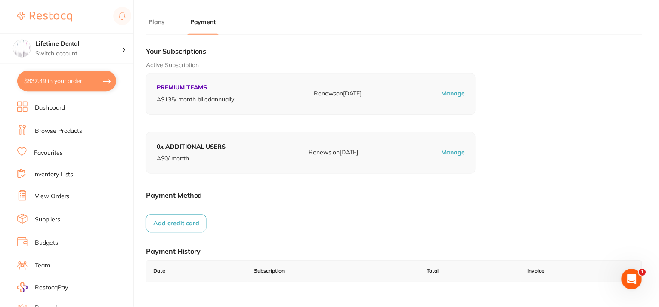
scroll to position [0, 0]
click at [46, 153] on link "Favourites" at bounding box center [48, 153] width 29 height 9
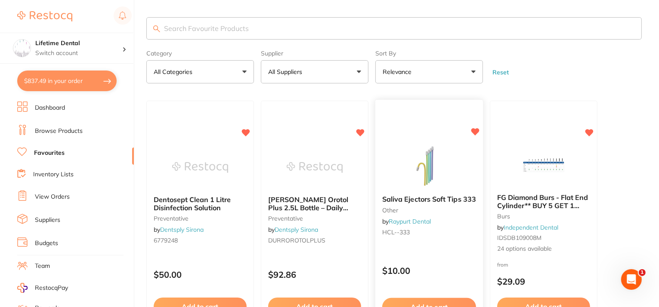
click at [450, 167] on img at bounding box center [429, 167] width 56 height 43
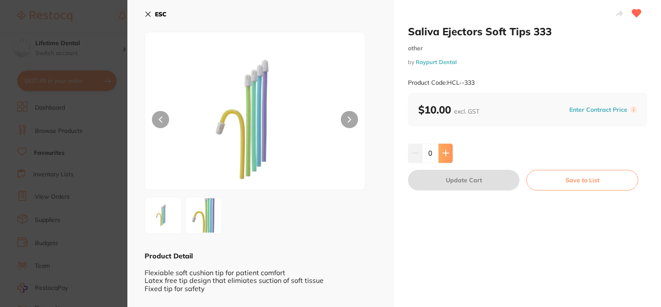
click at [443, 156] on icon at bounding box center [446, 153] width 7 height 7
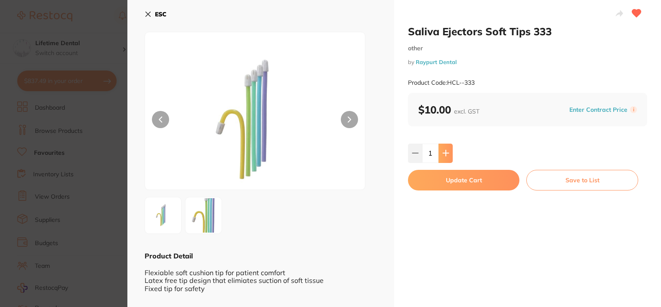
click at [443, 156] on icon at bounding box center [446, 153] width 7 height 7
type input "5"
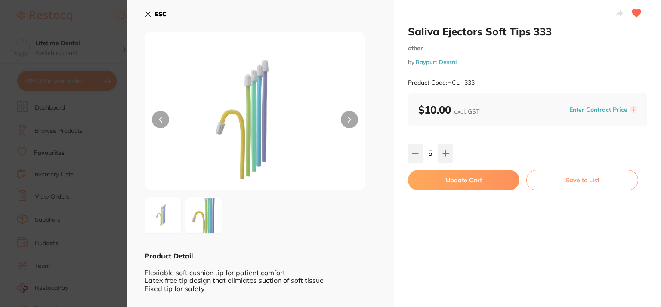
click at [459, 177] on button "Update Cart" at bounding box center [464, 180] width 112 height 21
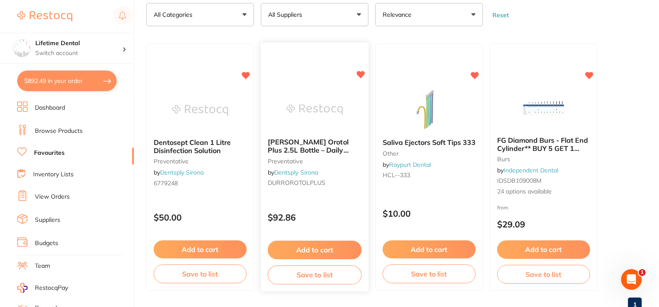
scroll to position [43, 0]
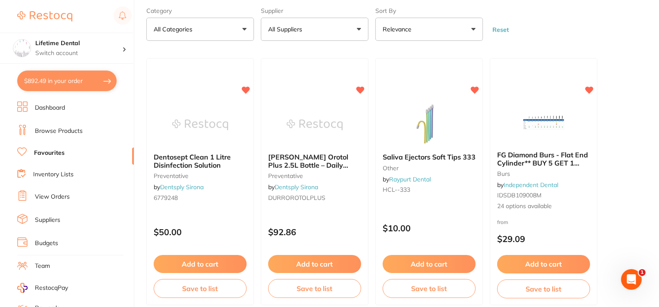
click at [69, 83] on button "$892.49 in your order" at bounding box center [66, 81] width 99 height 21
checkbox input "true"
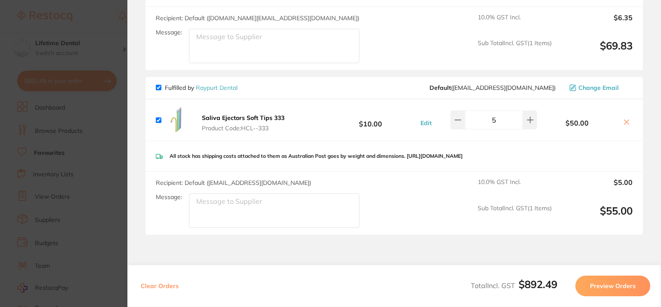
scroll to position [764, 0]
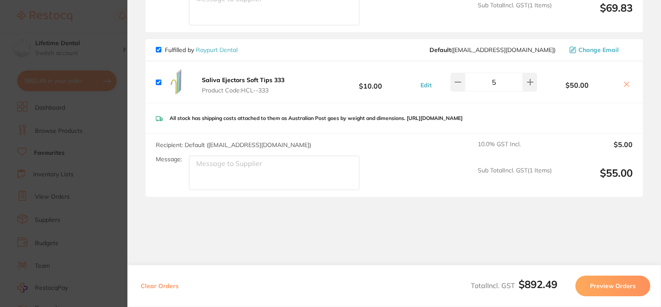
click at [224, 162] on textarea "Message:" at bounding box center [274, 173] width 171 height 34
type textarea "color: clear with blue tip"
click at [444, 239] on section "Review Orders Your orders are being processed and we will notify you once we ha…" at bounding box center [394, 153] width 534 height 307
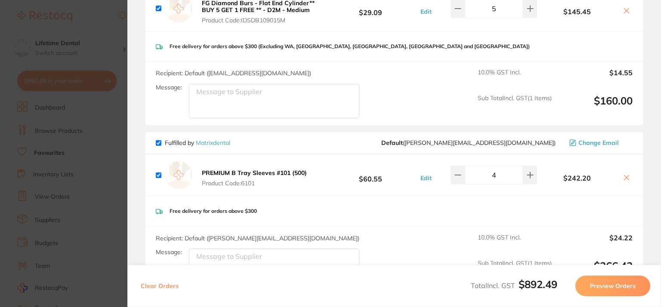
scroll to position [275, 0]
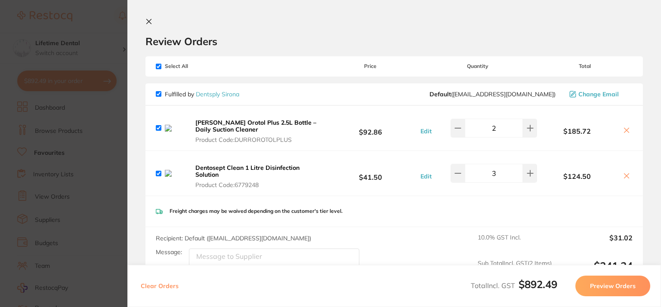
click at [146, 24] on icon at bounding box center [149, 21] width 7 height 7
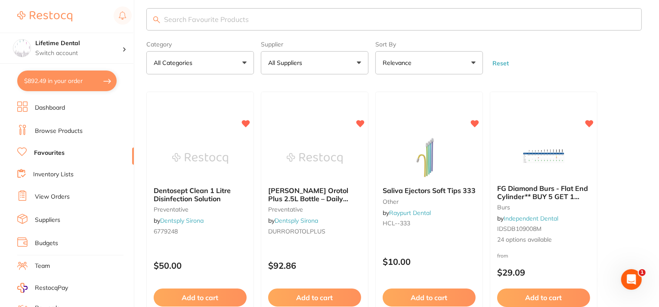
scroll to position [0, 0]
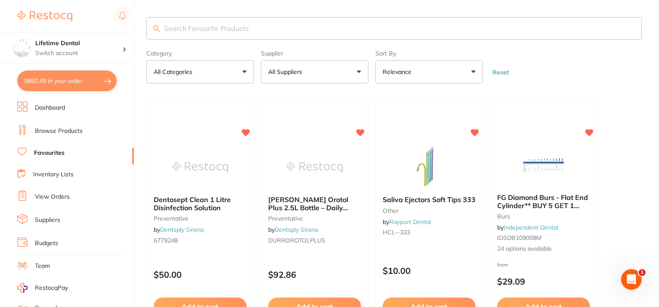
click at [169, 35] on input "search" at bounding box center [394, 28] width 496 height 22
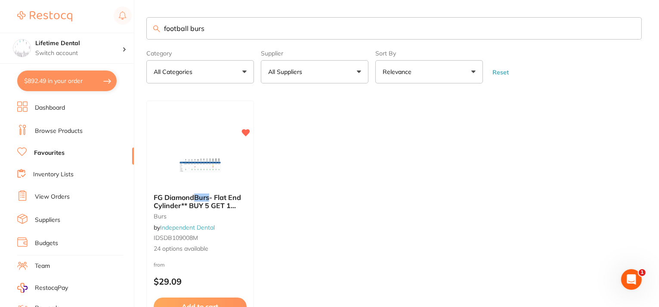
drag, startPoint x: 201, startPoint y: 25, endPoint x: 133, endPoint y: 18, distance: 68.8
click at [133, 18] on div "$892.49 Lifetime Dental Switch account Lifetime Dental $892.49 in your order Da…" at bounding box center [329, 153] width 659 height 307
type input "s"
click at [180, 31] on input "s" at bounding box center [394, 28] width 496 height 22
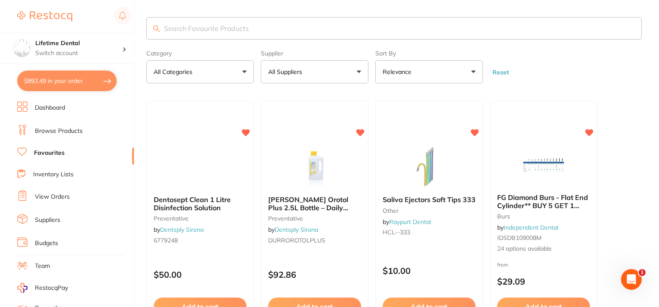
click at [183, 71] on p "All Categories" at bounding box center [175, 72] width 42 height 9
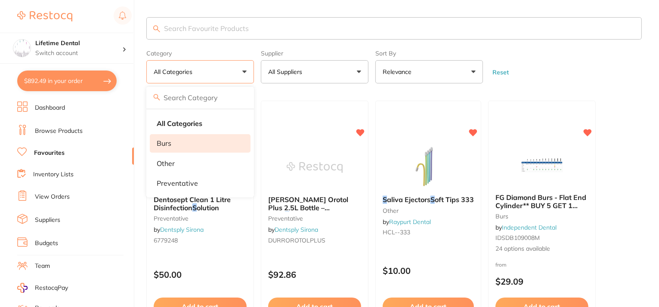
click at [182, 143] on li "burs" at bounding box center [200, 143] width 101 height 18
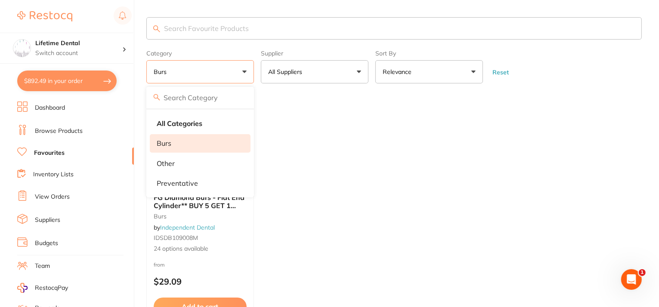
click at [314, 141] on ul "FG Diamond Burs - Flat End Cylinder** BUY 5 GET 1 FREE ** burs by Independent D…" at bounding box center [394, 225] width 496 height 248
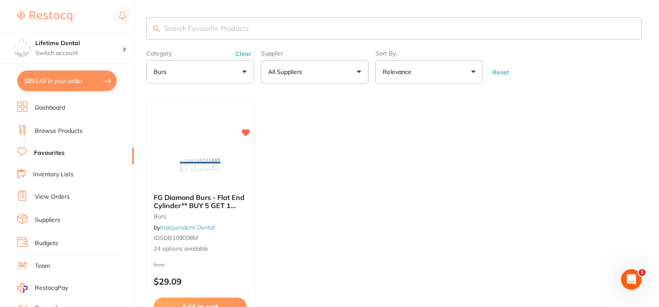
click at [59, 127] on link "Browse Products" at bounding box center [59, 131] width 48 height 9
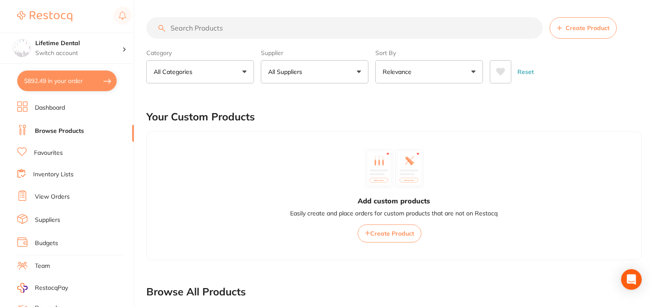
click at [224, 25] on input "search" at bounding box center [344, 28] width 397 height 22
type input "football burs"
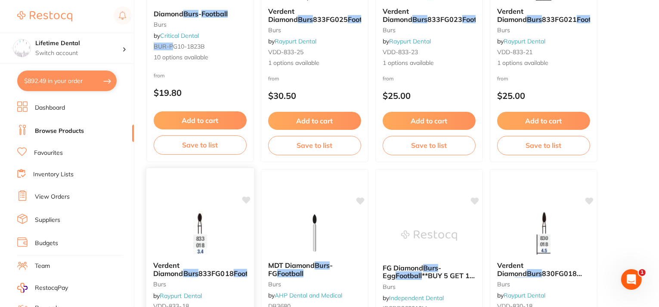
scroll to position [129, 0]
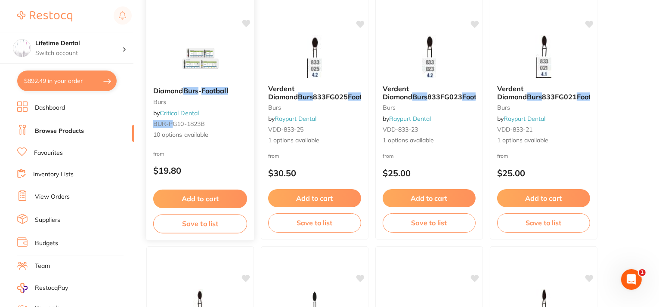
click at [201, 83] on div "Diamond Burs - Football burs by Critical Dental BUR-P G10-1823B 10 options avai…" at bounding box center [200, 113] width 108 height 66
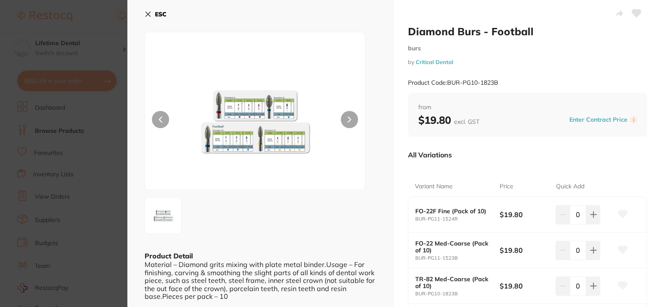
scroll to position [43, 0]
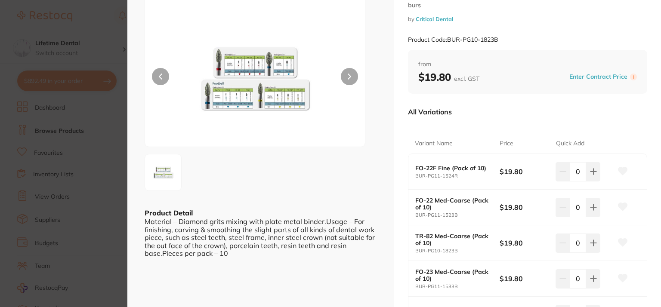
click at [98, 31] on section "Diamond Burs - Football burs by Critical Dental Product Code: BUR-PG10-1823B ES…" at bounding box center [330, 153] width 661 height 307
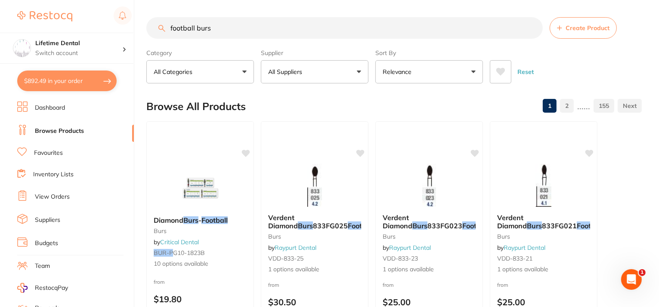
click at [582, 35] on button "Create Product" at bounding box center [583, 28] width 67 height 22
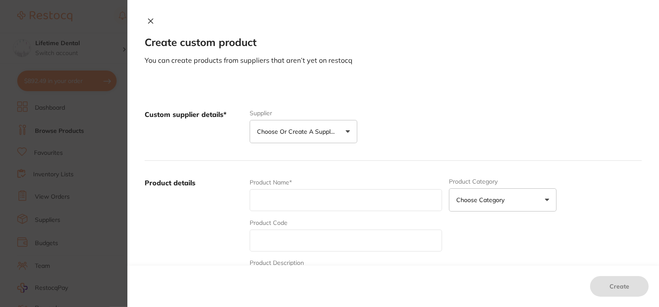
click at [293, 126] on button "Choose or create a supplier" at bounding box center [304, 131] width 108 height 23
click at [148, 19] on icon at bounding box center [150, 21] width 7 height 7
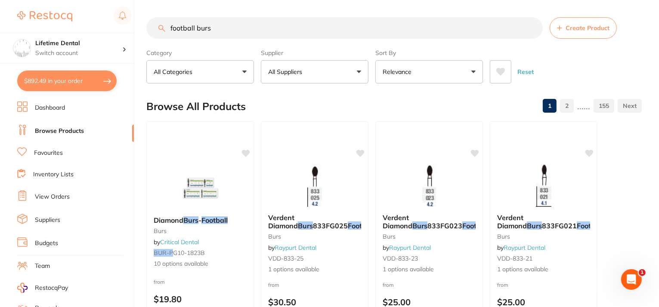
click at [68, 78] on button "$892.49 in your order" at bounding box center [66, 81] width 99 height 21
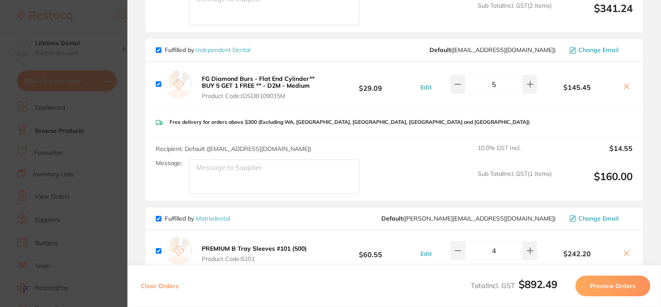
scroll to position [258, 0]
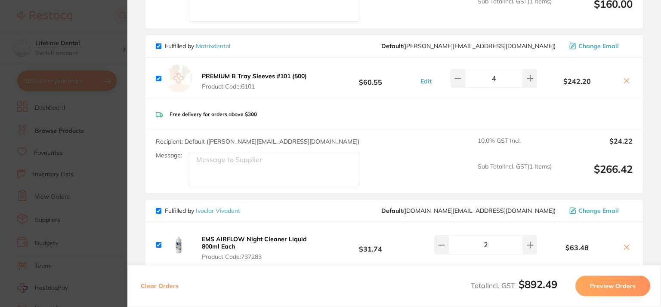
click at [624, 285] on button "Preview Orders" at bounding box center [613, 286] width 75 height 21
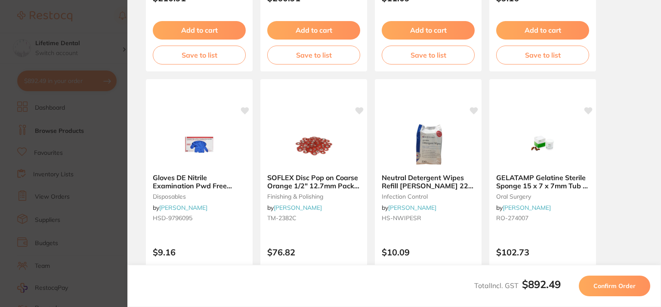
scroll to position [0, 0]
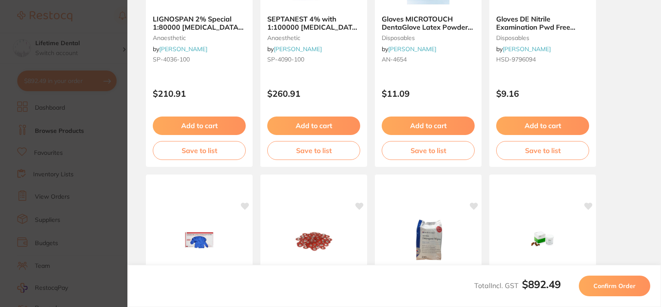
click at [105, 30] on section "Update RRP Set your pre negotiated price for this item. Item Agreed RRP (excl. …" at bounding box center [330, 153] width 661 height 307
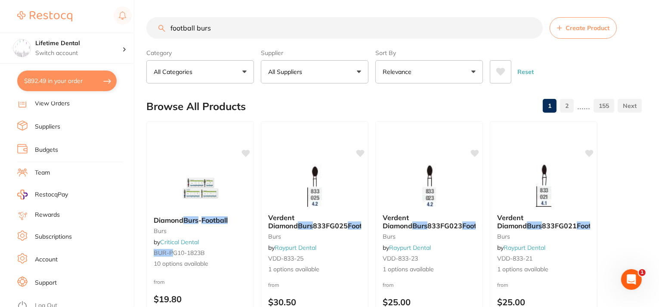
click at [58, 233] on link "Subscriptions" at bounding box center [53, 237] width 37 height 9
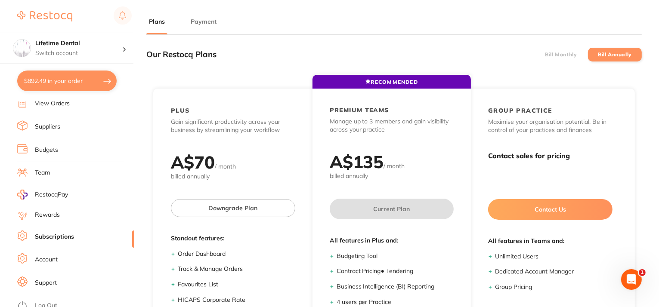
click at [191, 23] on button "Payment" at bounding box center [203, 22] width 31 height 8
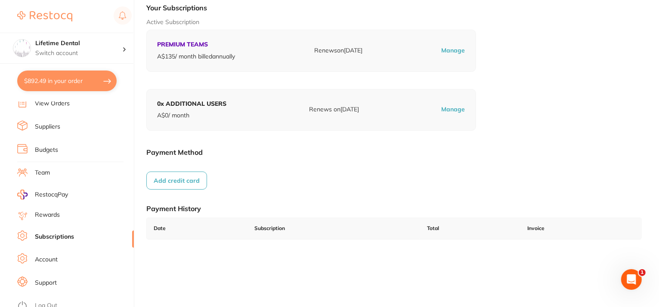
click at [172, 179] on button "Add credit card" at bounding box center [176, 181] width 61 height 18
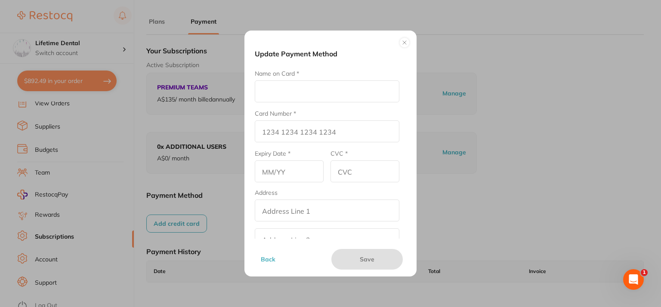
click at [295, 87] on input "Name on Card *" at bounding box center [327, 92] width 145 height 22
click at [408, 37] on div "Update Payment Method Name on Card * Card Number * Expiry Date * CVC * Address …" at bounding box center [331, 154] width 172 height 246
click at [401, 42] on button at bounding box center [405, 42] width 10 height 10
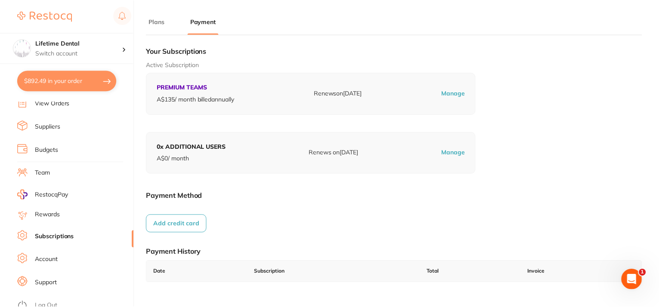
scroll to position [43, 0]
